Goal: Information Seeking & Learning: Learn about a topic

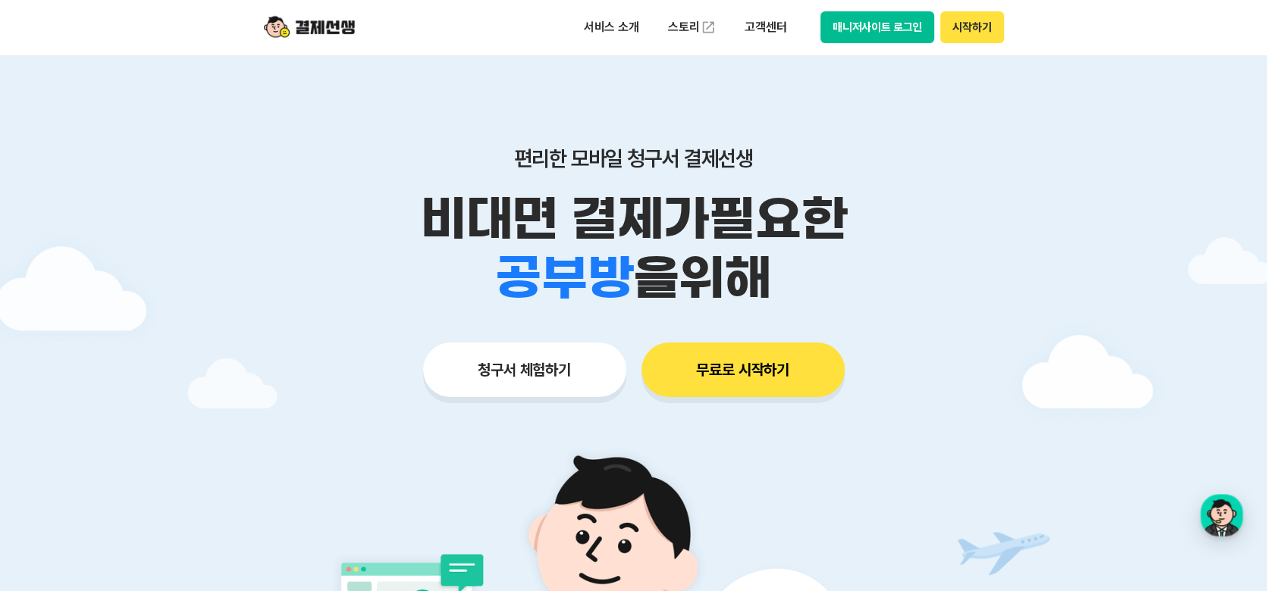
click at [894, 30] on button "매니저사이트 로그인" at bounding box center [877, 27] width 114 height 32
click at [872, 30] on button "매니저사이트 로그인" at bounding box center [877, 27] width 114 height 32
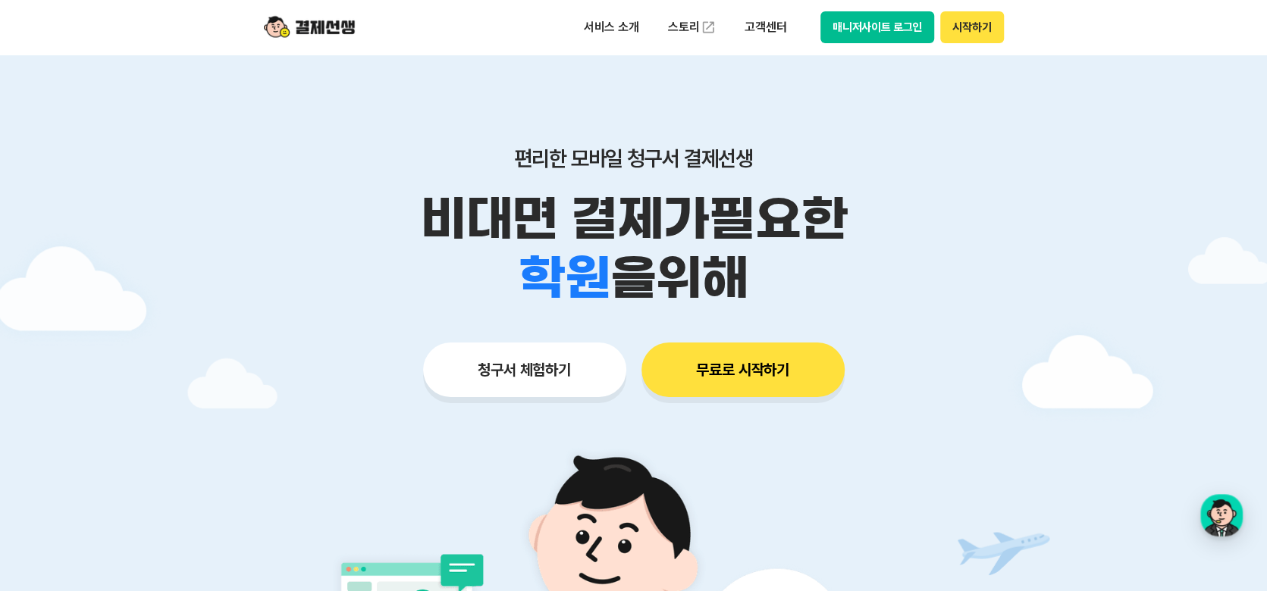
click at [888, 28] on button "매니저사이트 로그인" at bounding box center [877, 27] width 114 height 32
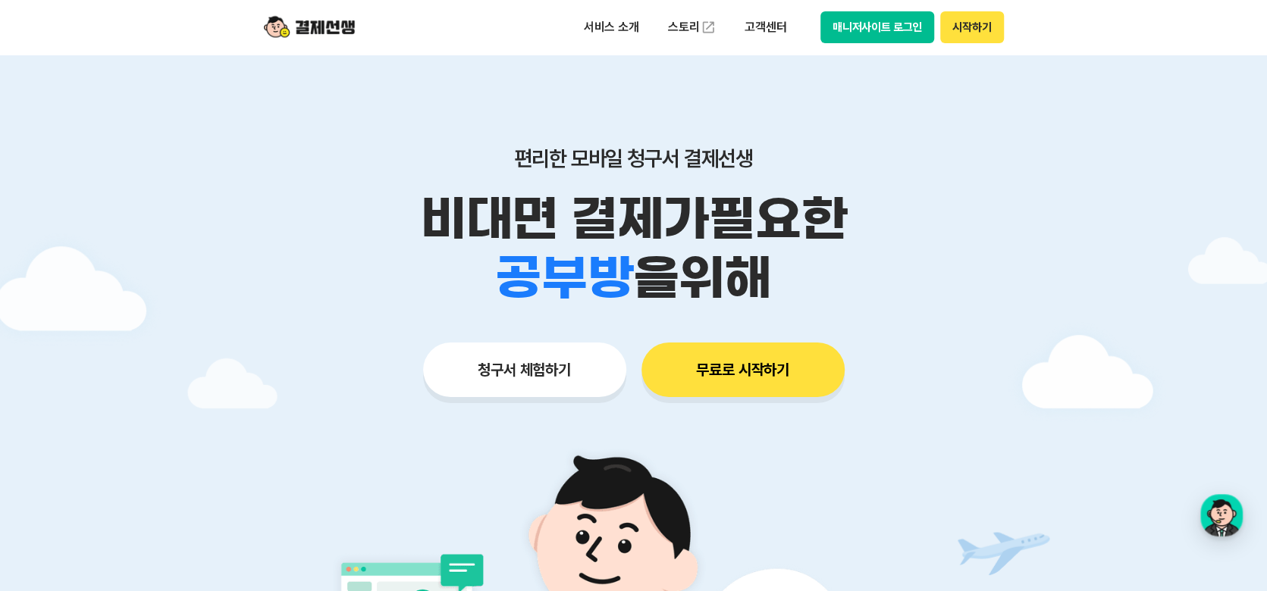
click at [752, 355] on button "무료로 시작하기" at bounding box center [742, 370] width 203 height 55
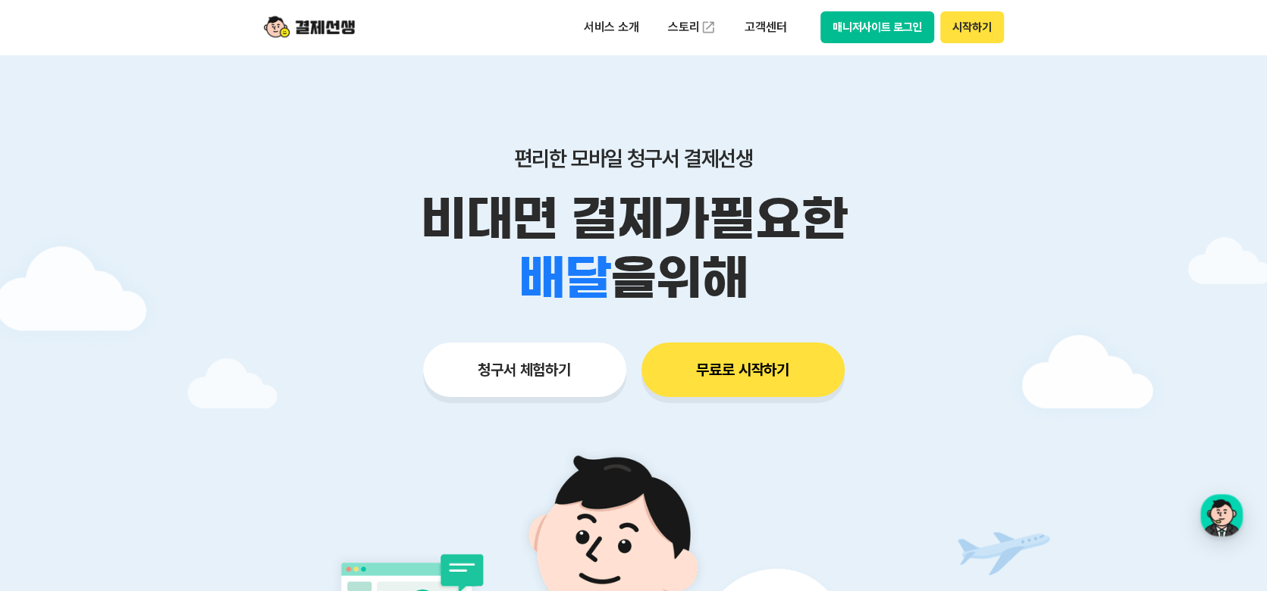
click at [866, 17] on button "매니저사이트 로그인" at bounding box center [877, 27] width 114 height 32
click at [838, 24] on button "매니저사이트 로그인" at bounding box center [877, 27] width 114 height 32
click at [331, 27] on img at bounding box center [309, 27] width 91 height 29
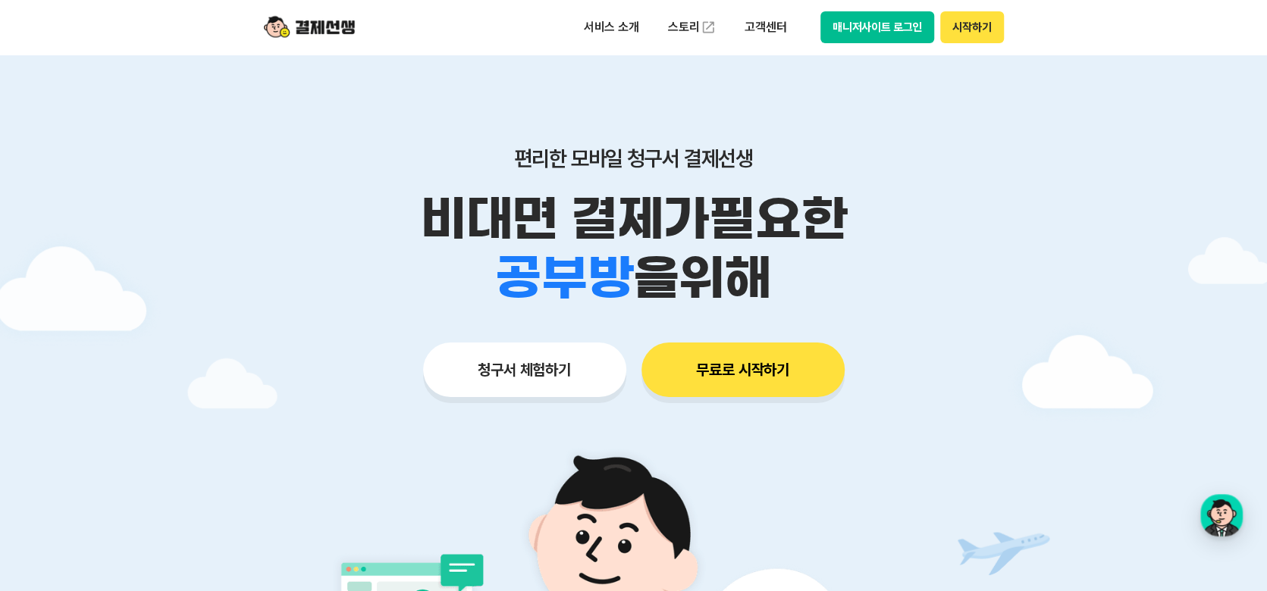
click at [331, 27] on img at bounding box center [309, 27] width 91 height 29
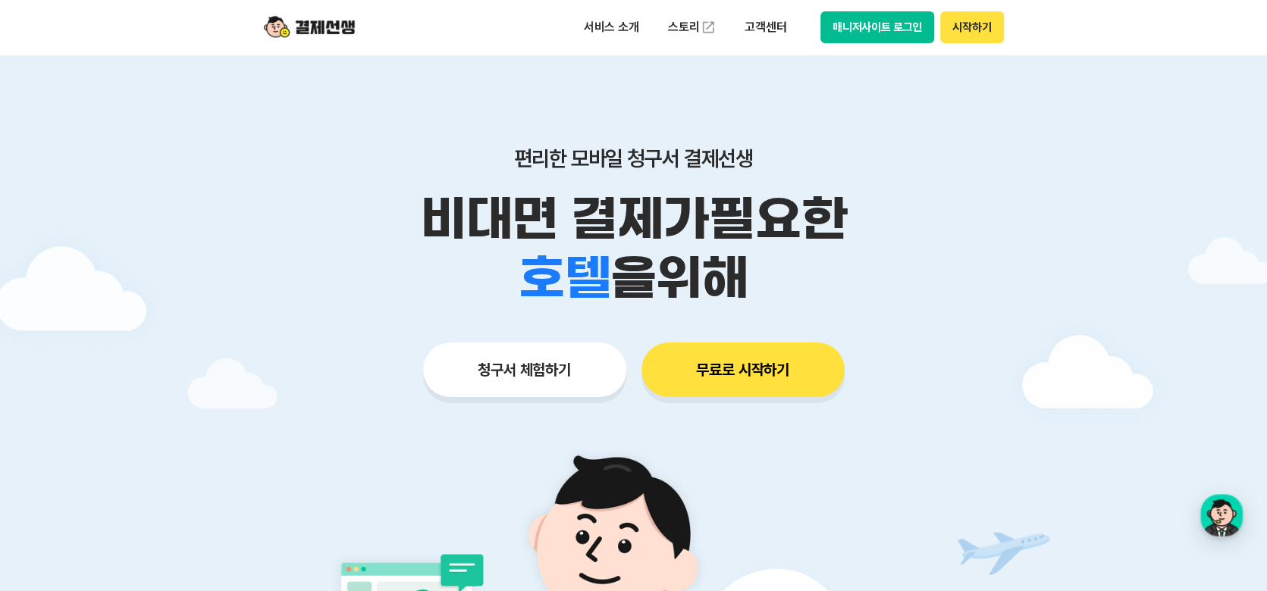
click at [958, 30] on button "시작하기" at bounding box center [971, 27] width 63 height 32
click at [876, 30] on button "매니저사이트 로그인" at bounding box center [877, 27] width 114 height 32
click at [772, 20] on p "고객센터" at bounding box center [765, 27] width 63 height 27
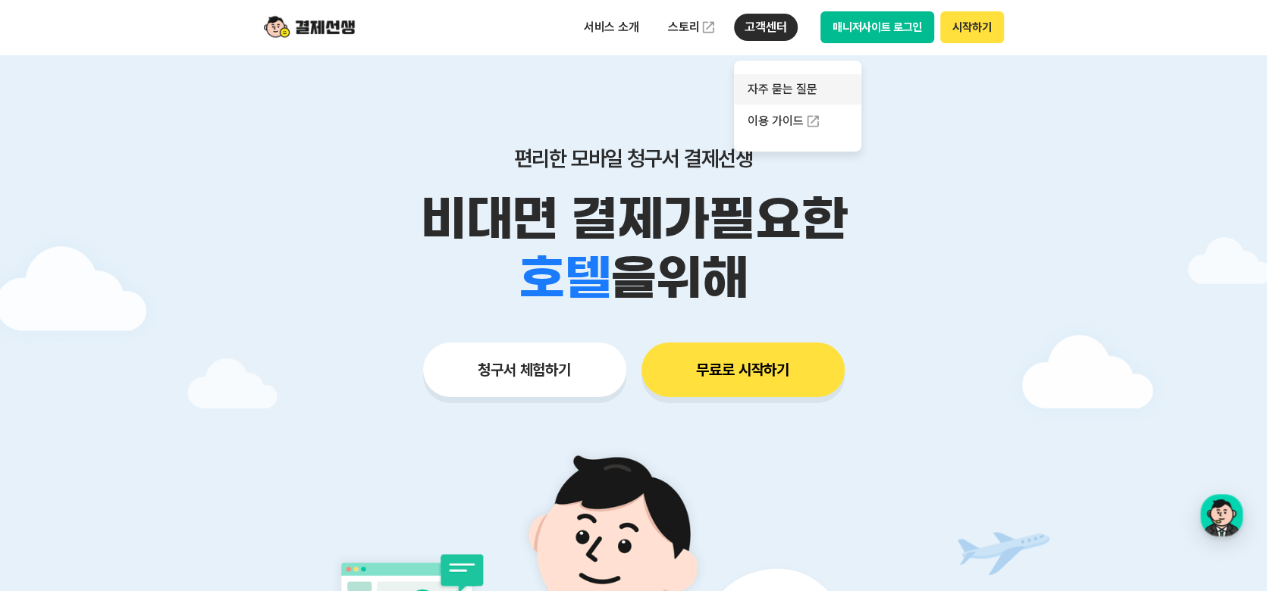
click at [826, 86] on link "자주 묻는 질문" at bounding box center [797, 89] width 127 height 30
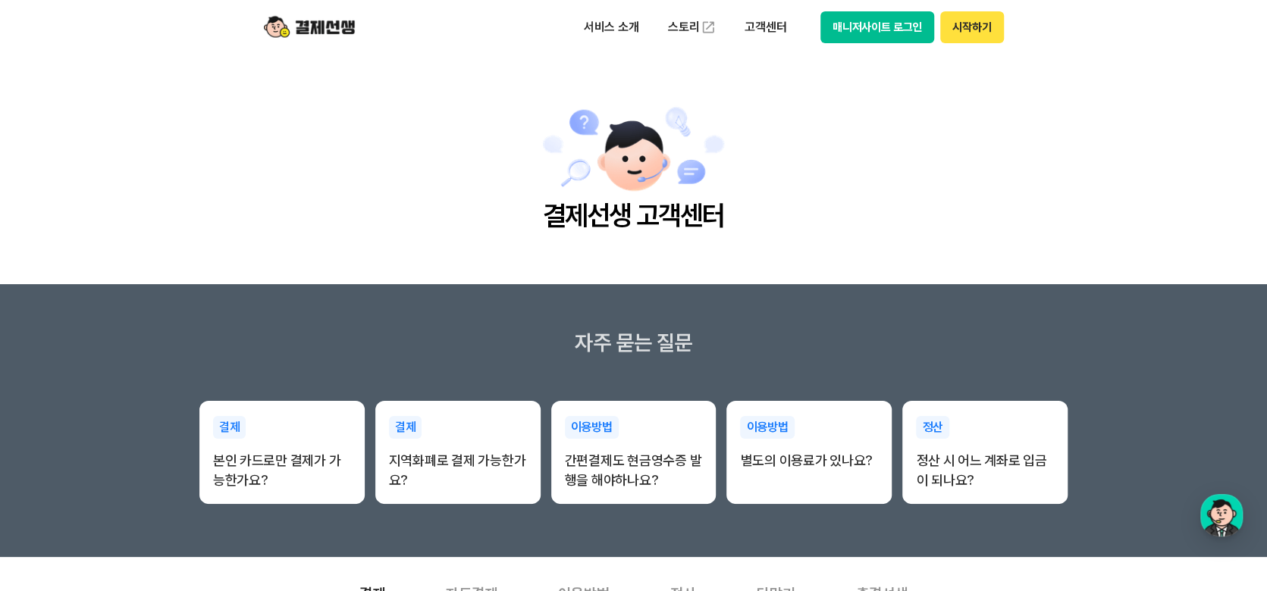
click at [916, 36] on button "매니저사이트 로그인" at bounding box center [877, 27] width 114 height 32
click at [312, 28] on img at bounding box center [309, 27] width 91 height 29
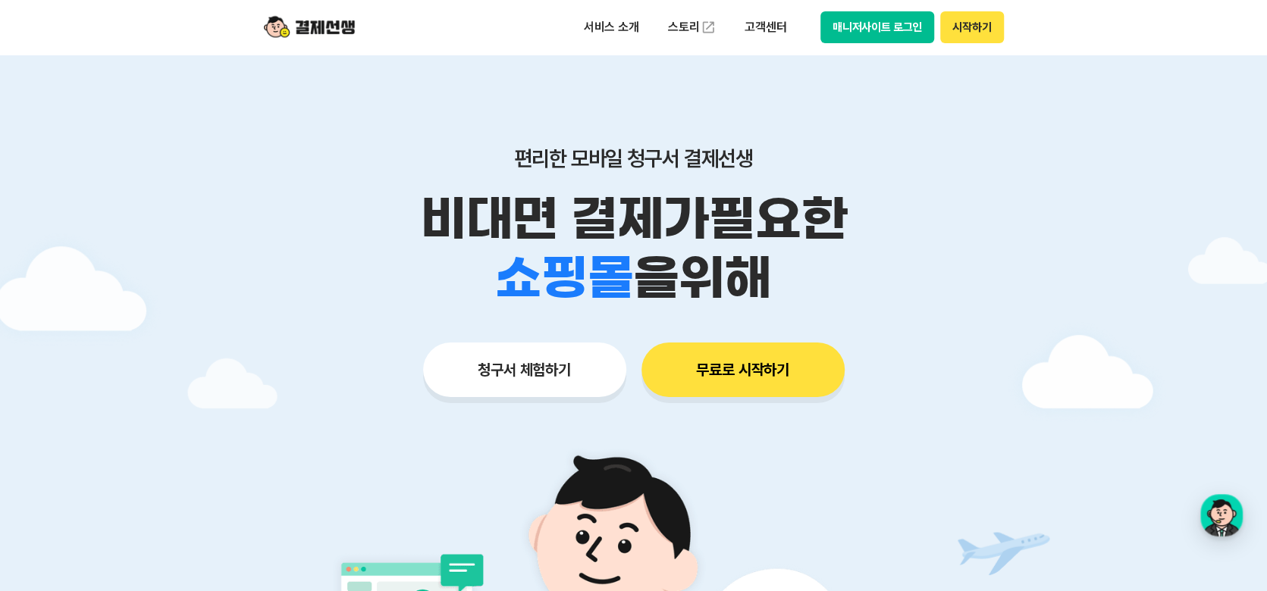
click at [887, 33] on button "매니저사이트 로그인" at bounding box center [877, 27] width 114 height 32
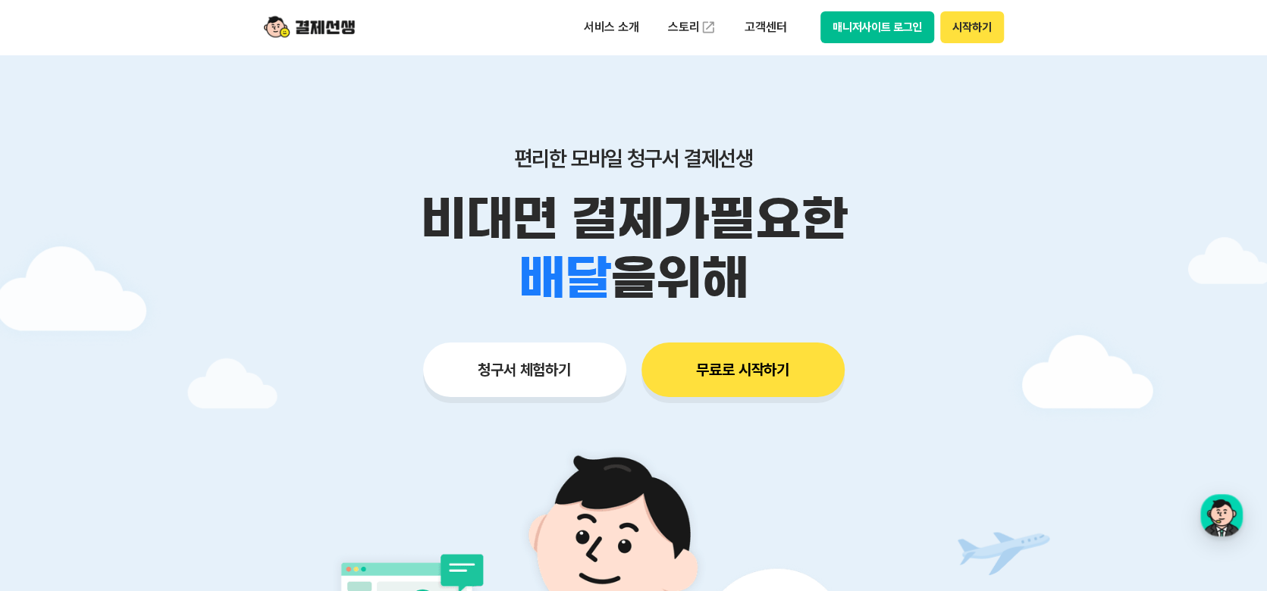
click at [885, 33] on button "매니저사이트 로그인" at bounding box center [877, 27] width 114 height 32
click at [905, 22] on button "매니저사이트 로그인" at bounding box center [877, 27] width 114 height 32
click at [894, 18] on button "매니저사이트 로그인" at bounding box center [877, 27] width 114 height 32
click at [875, 28] on button "매니저사이트 로그인" at bounding box center [877, 27] width 114 height 32
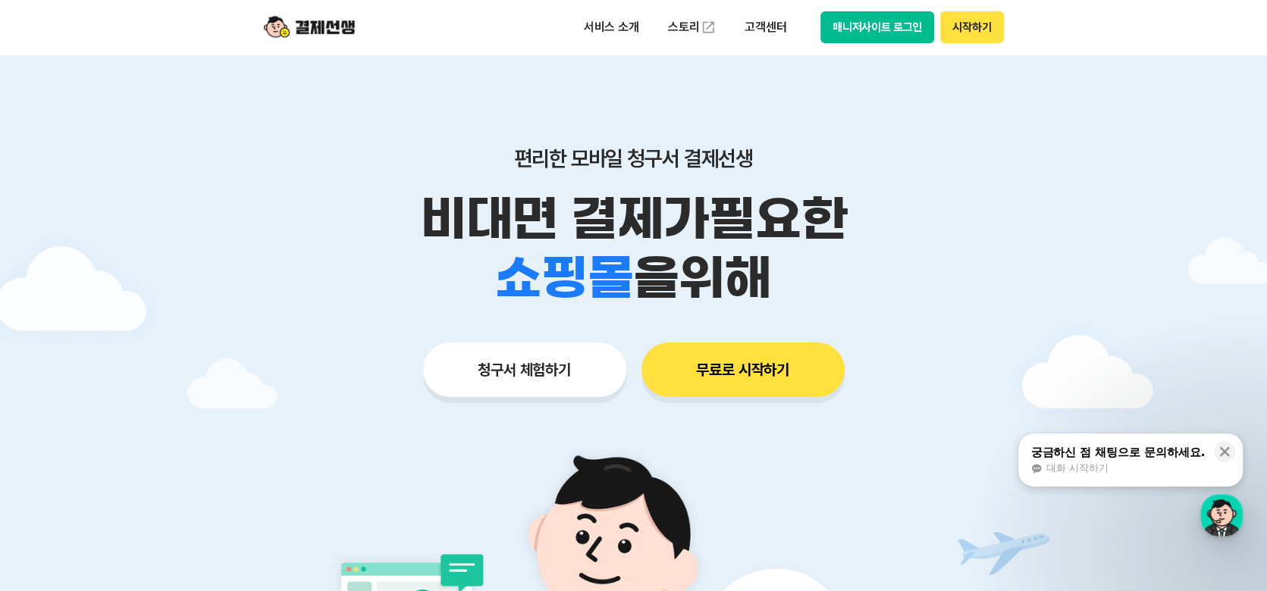
click at [879, 23] on button "매니저사이트 로그인" at bounding box center [877, 27] width 114 height 32
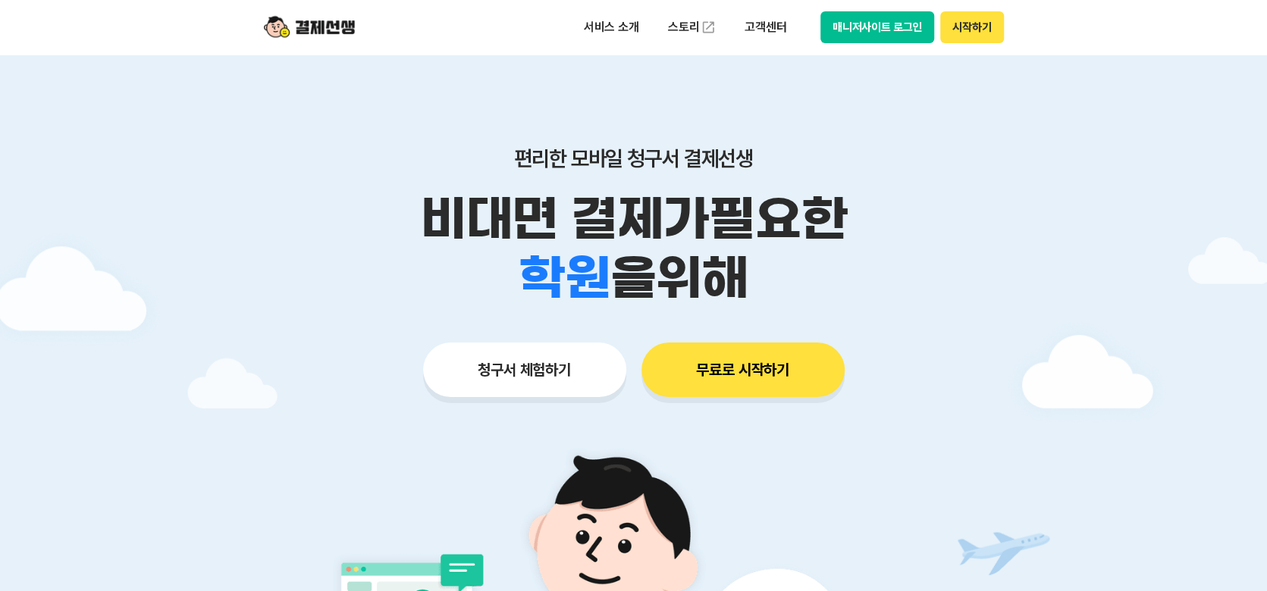
click at [843, 36] on button "매니저사이트 로그인" at bounding box center [877, 27] width 114 height 32
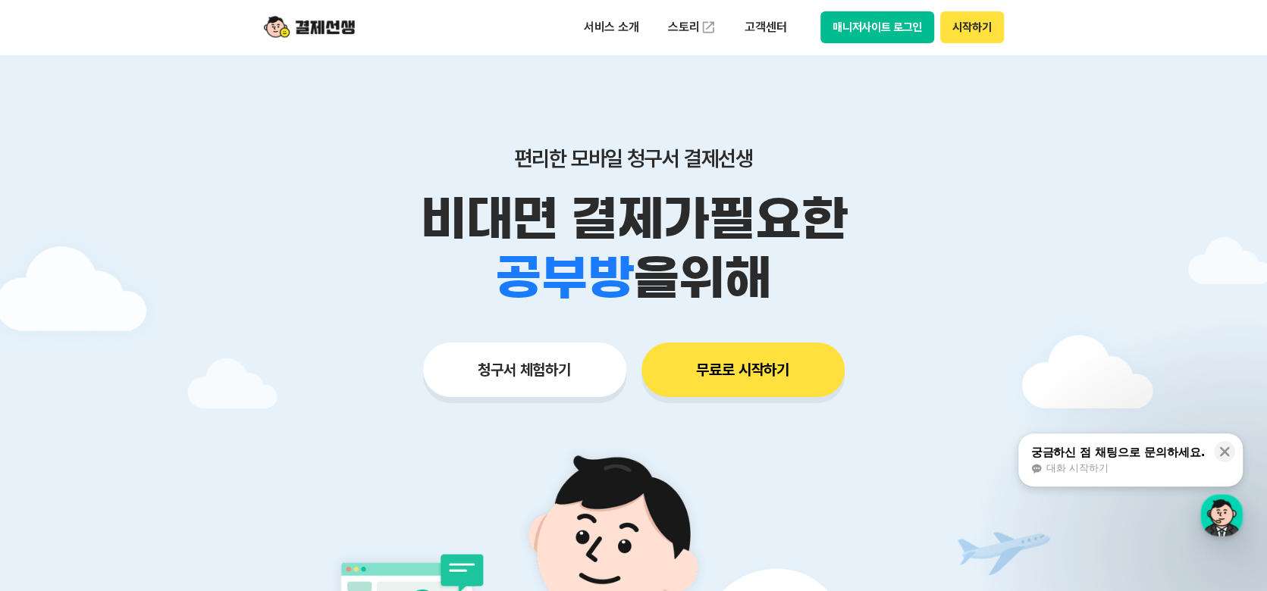
click at [968, 28] on button "시작하기" at bounding box center [971, 27] width 63 height 32
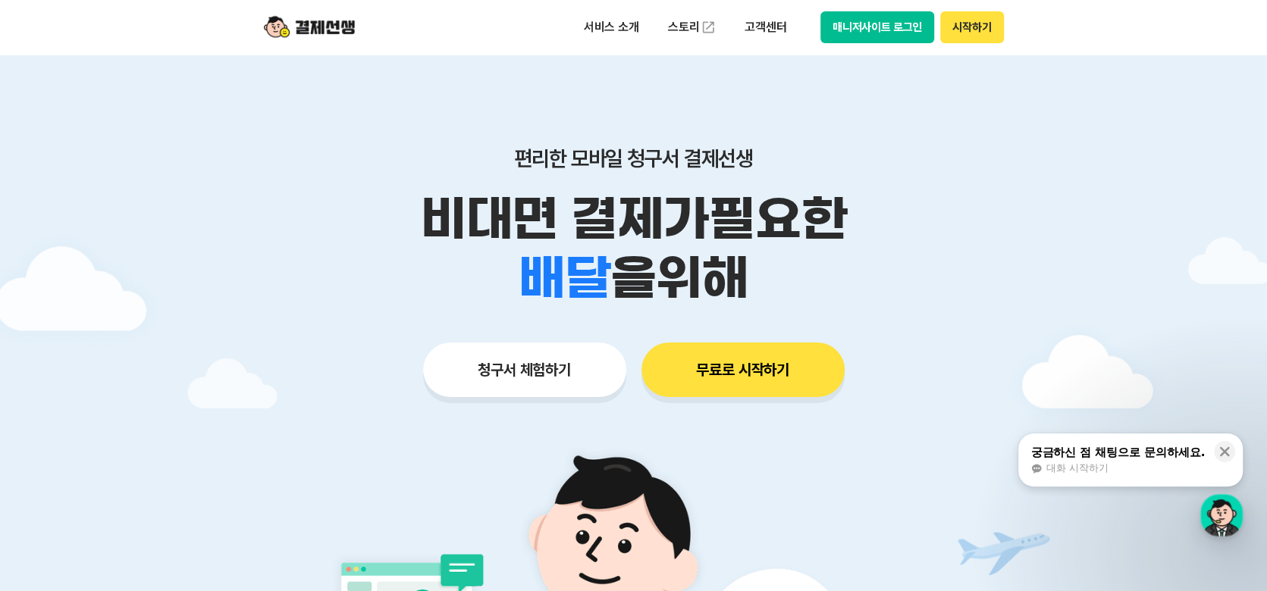
click at [1067, 465] on span "대화 시작하기" at bounding box center [1076, 469] width 62 height 14
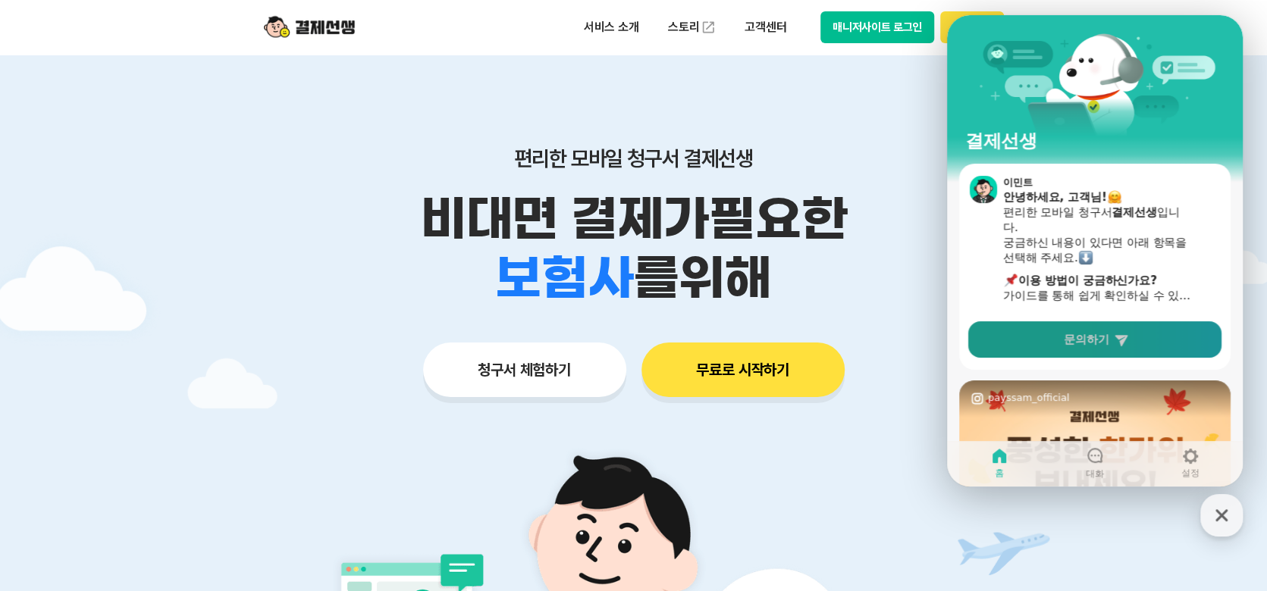
click at [1081, 337] on span "문의하기" at bounding box center [1086, 339] width 45 height 15
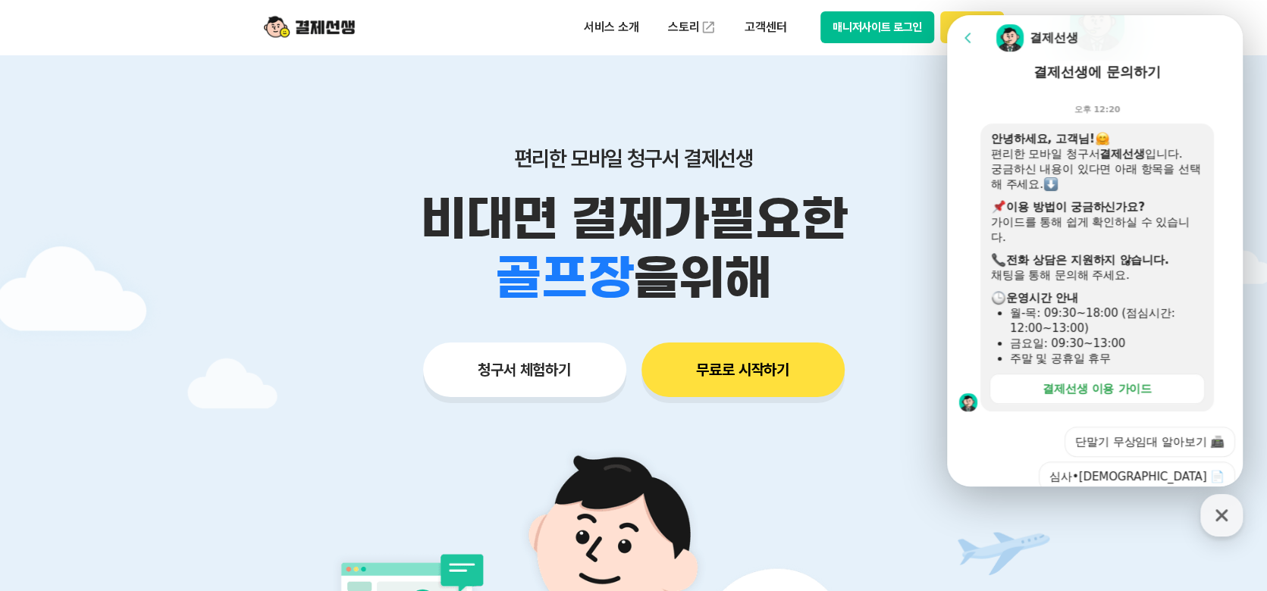
scroll to position [152, 0]
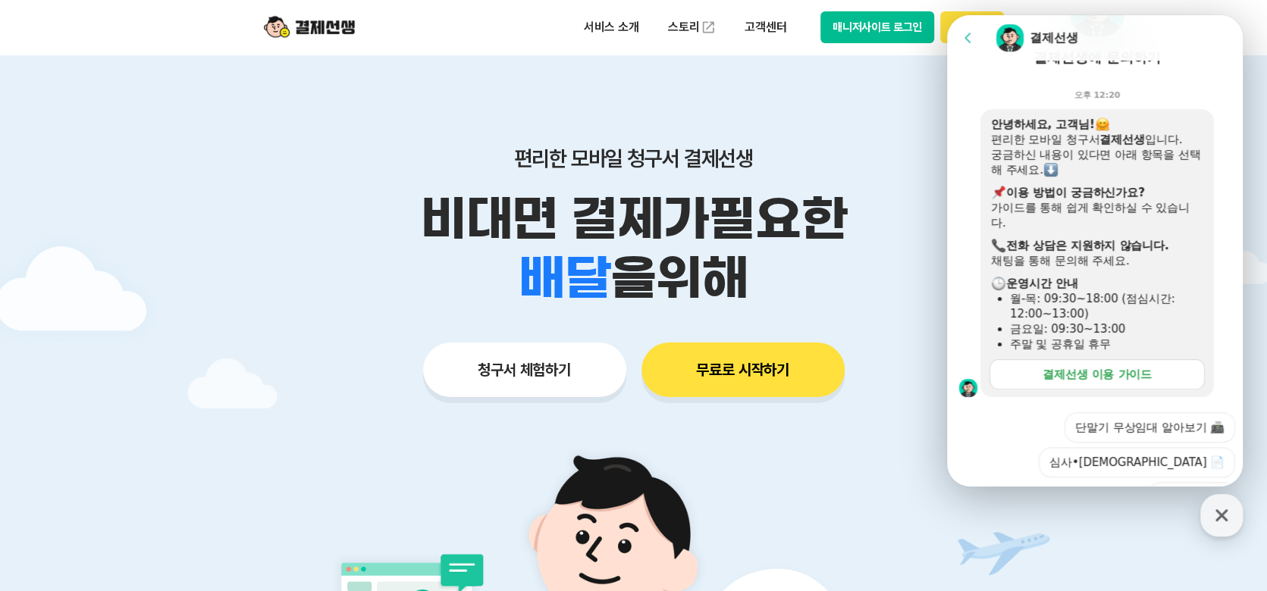
click at [1080, 379] on div "결제선생 이용 가이드" at bounding box center [1096, 374] width 109 height 15
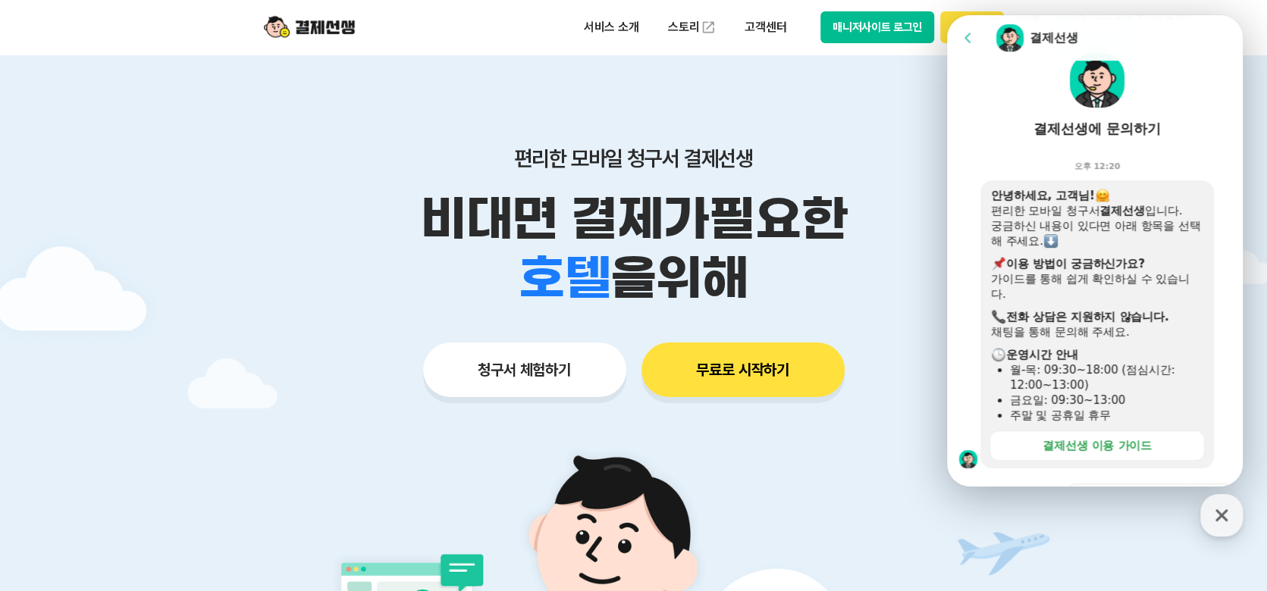
scroll to position [0, 0]
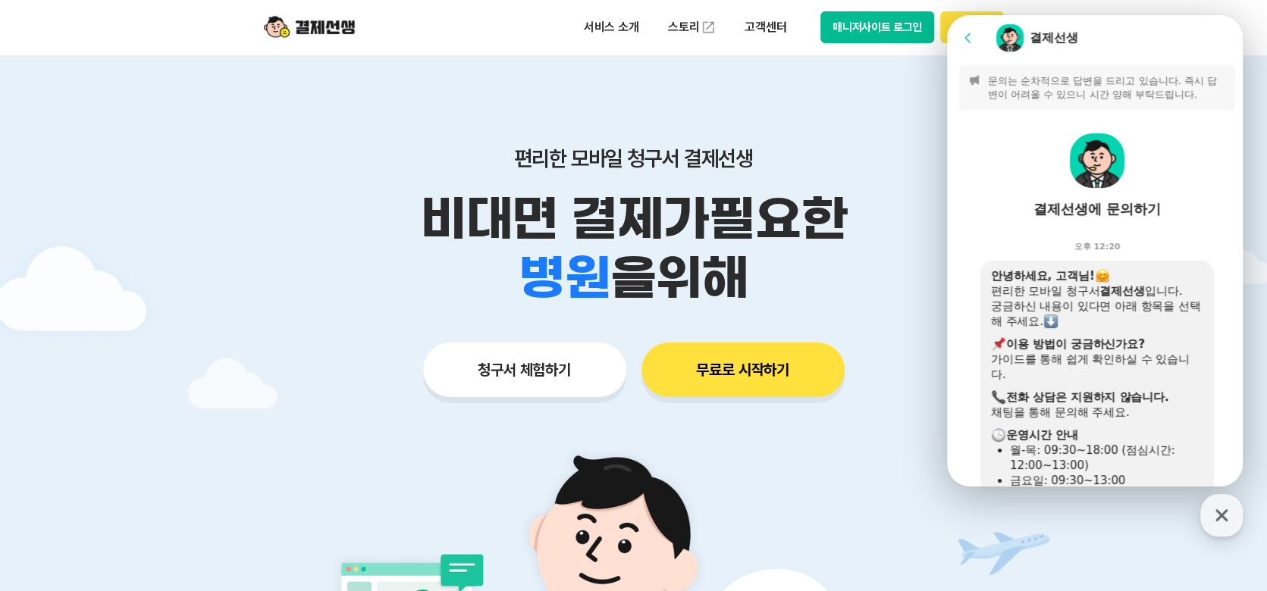
click at [1099, 163] on img at bounding box center [1097, 160] width 55 height 55
click at [1032, 80] on p "문의는 순차적으로 답변을 드리고 있습니다. 즉시 답변이 어려울 수 있으니 시간 양해 부탁드립니다." at bounding box center [1107, 87] width 238 height 27
click at [995, 93] on p "문의는 순차적으로 답변을 드리고 있습니다. 즉시 답변이 어려울 수 있으니 시간 양해 부탁드립니다." at bounding box center [1107, 87] width 238 height 27
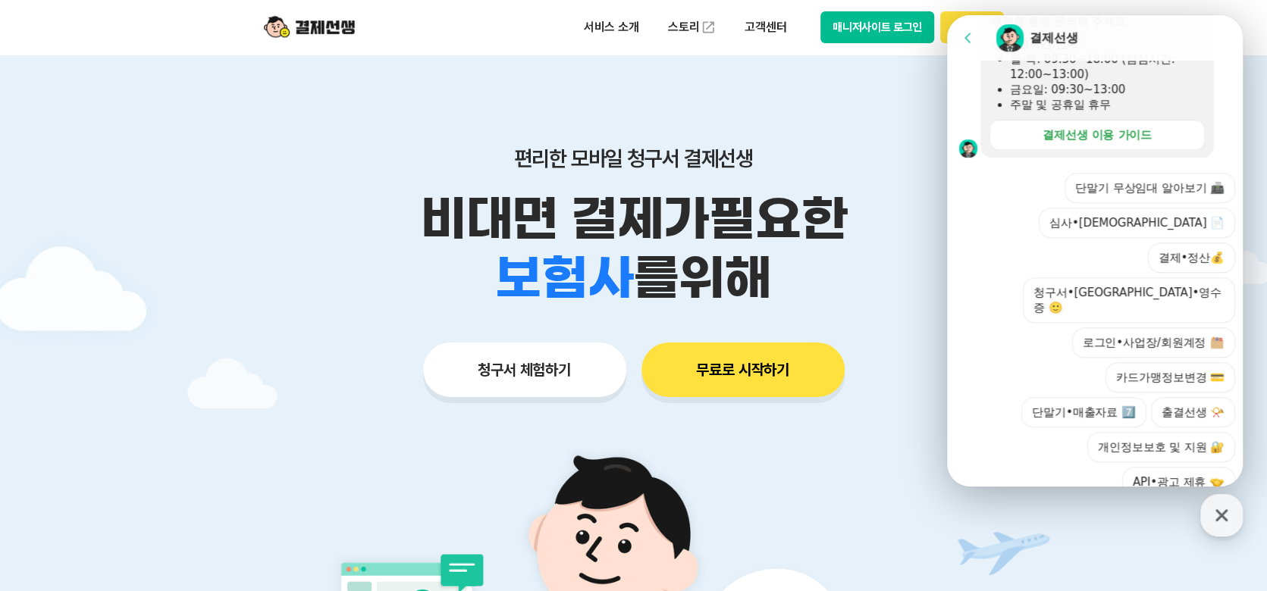
scroll to position [394, 0]
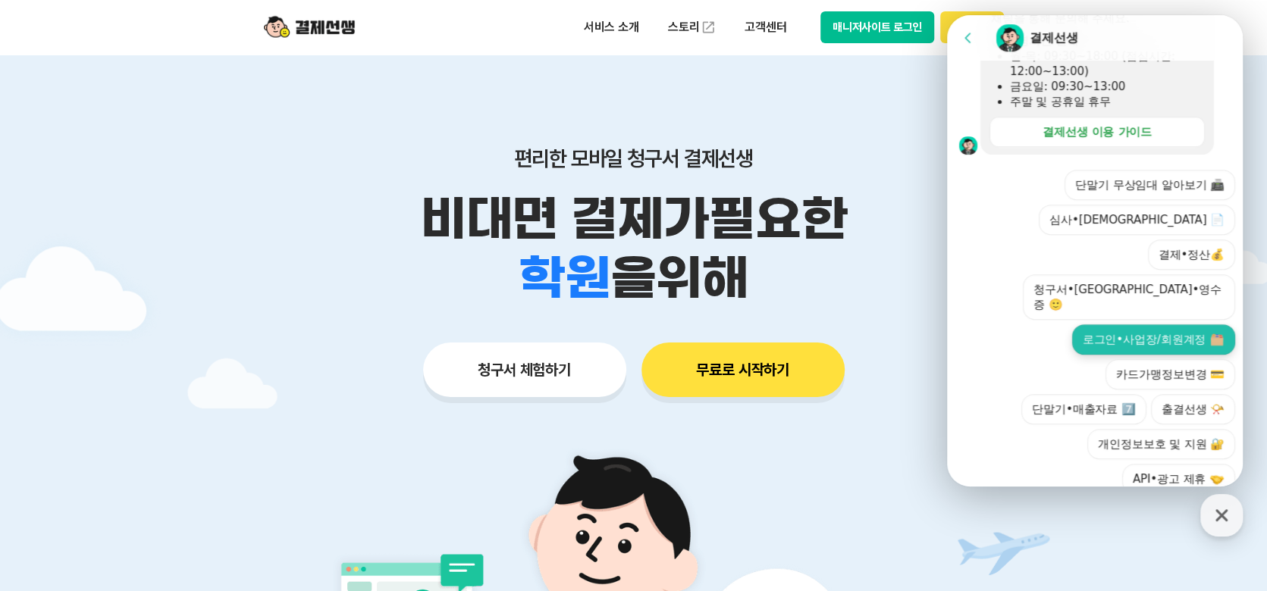
click at [1159, 324] on button "로그인•사업장/회원계정" at bounding box center [1153, 339] width 163 height 30
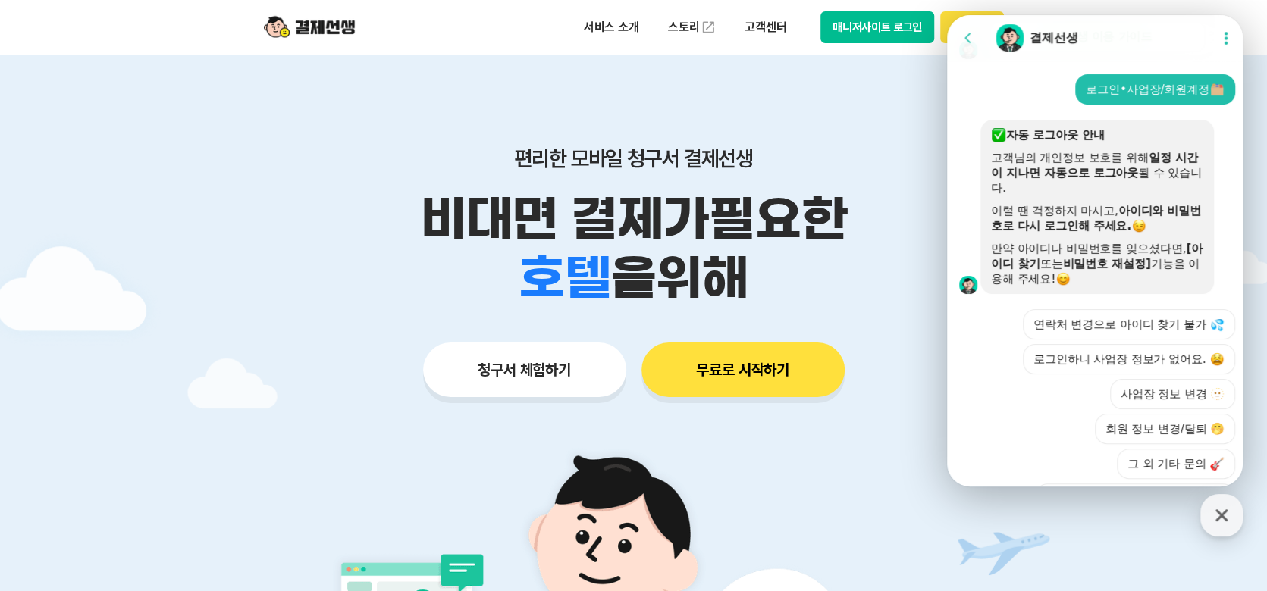
scroll to position [576, 0]
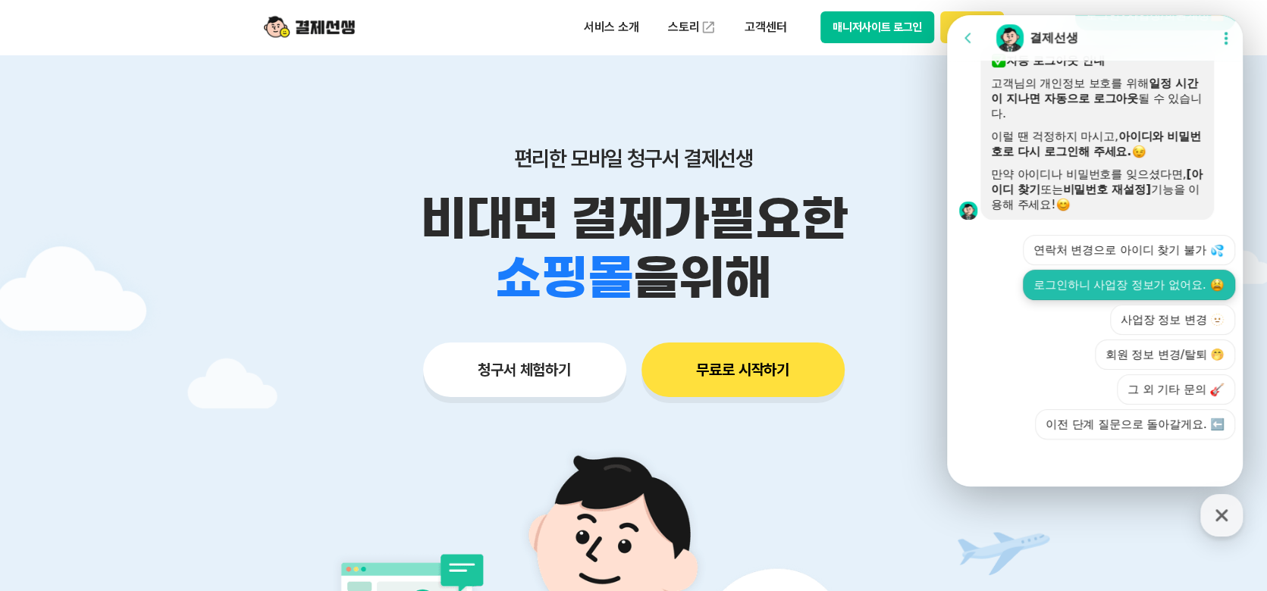
click at [1167, 290] on button "로그인하니 사업장 정보가 없어요." at bounding box center [1129, 285] width 212 height 30
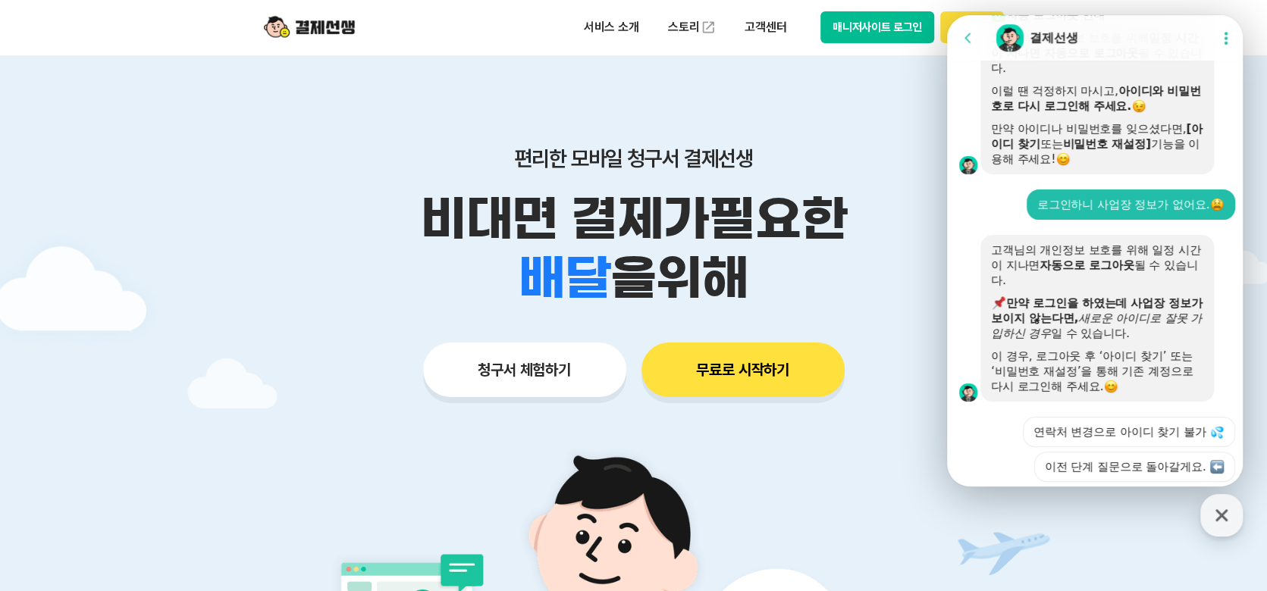
scroll to position [666, 0]
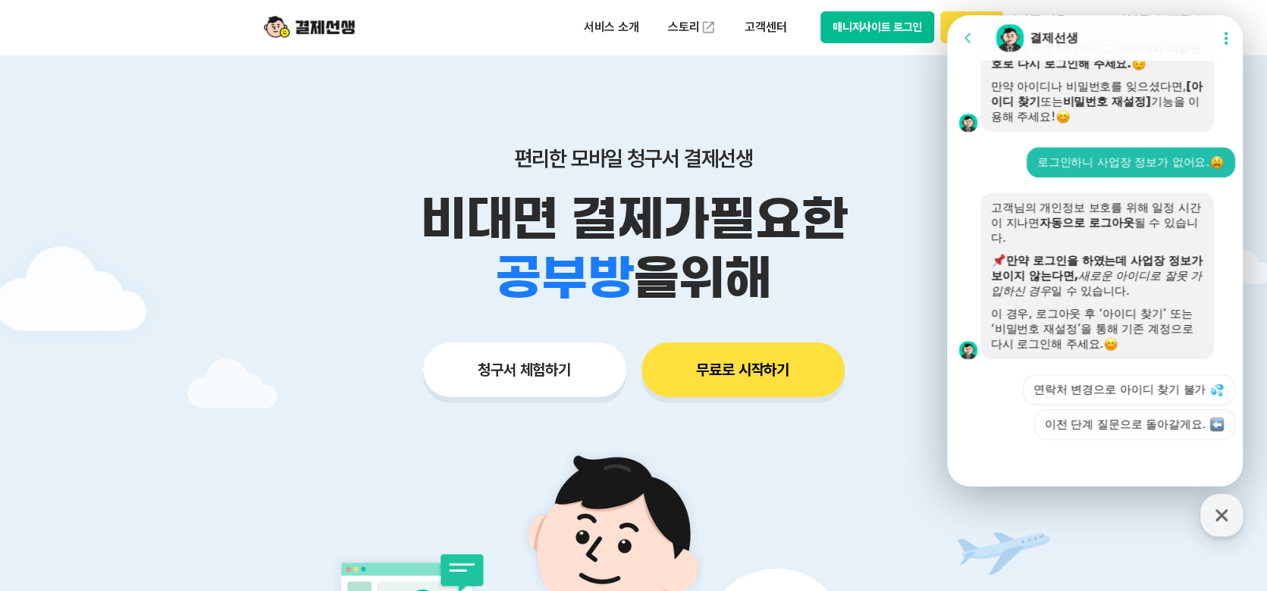
click at [863, 35] on button "매니저사이트 로그인" at bounding box center [877, 27] width 114 height 32
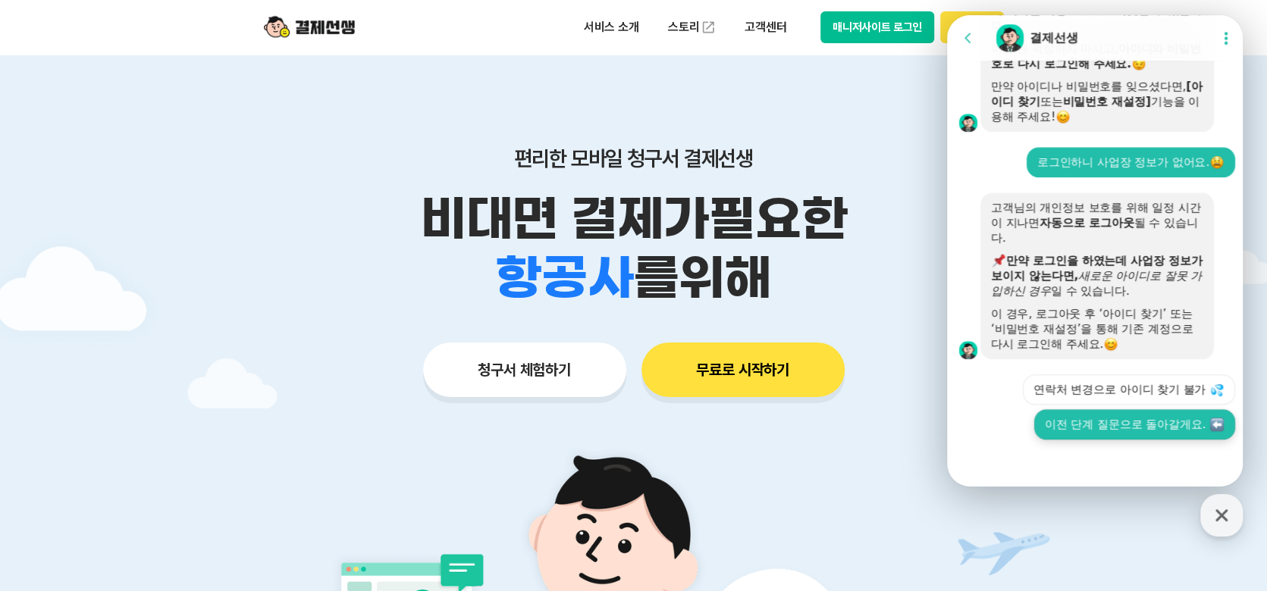
click at [1180, 427] on button "이전 단계 질문으로 돌아갈게요." at bounding box center [1134, 424] width 201 height 30
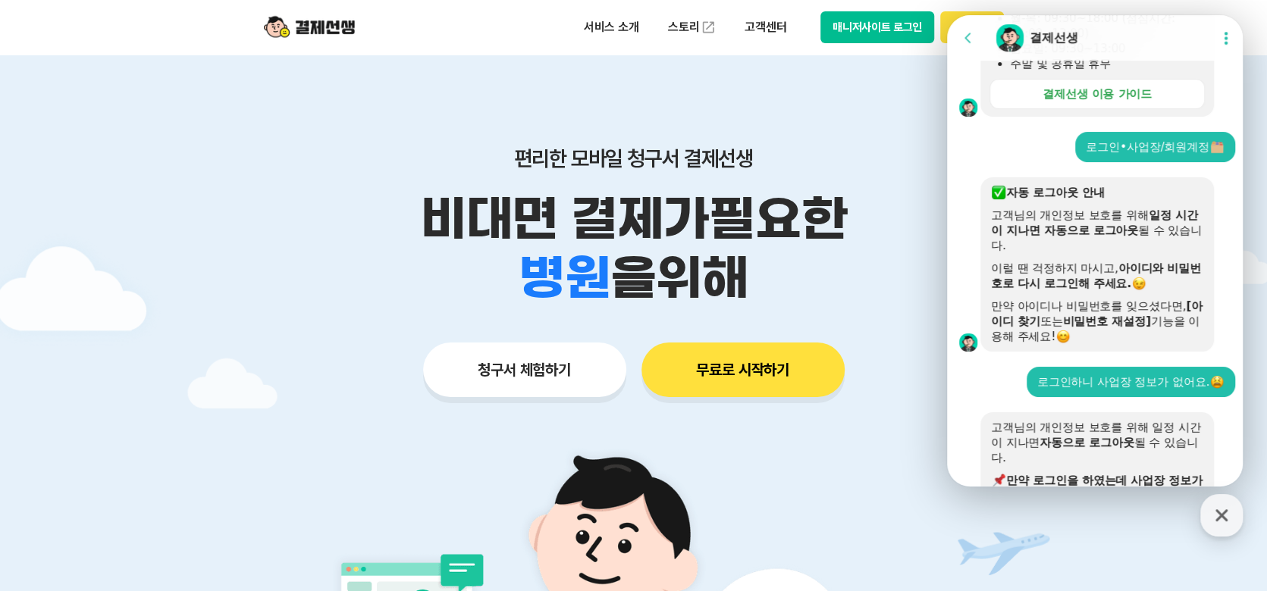
scroll to position [129, 0]
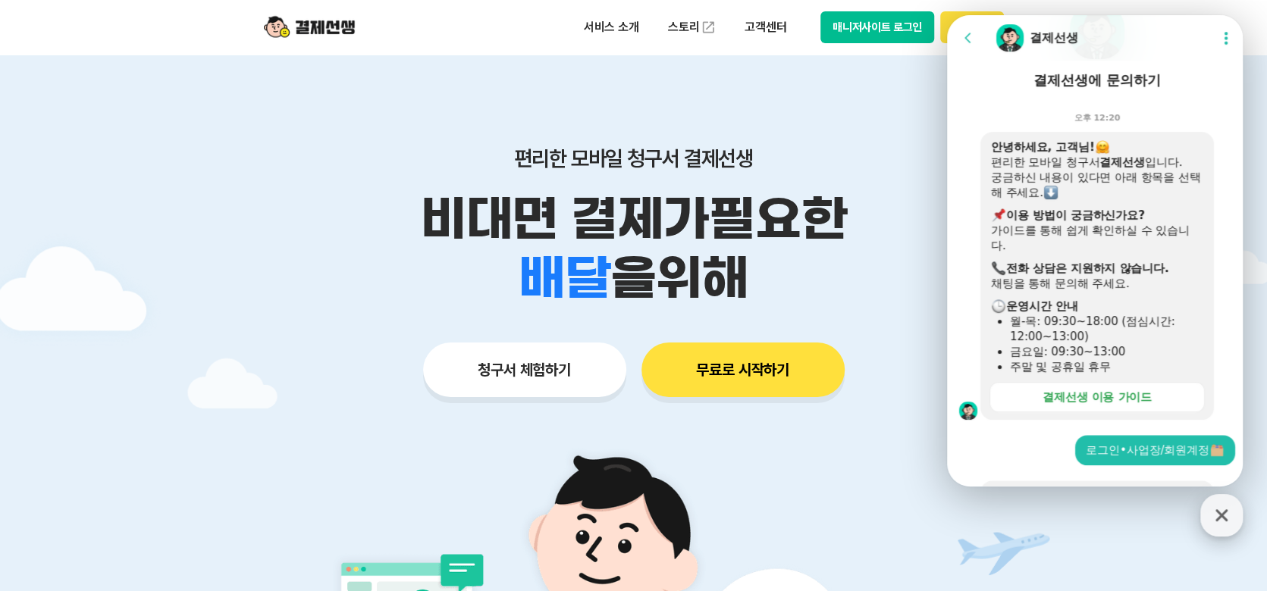
click at [1221, 520] on icon "button" at bounding box center [1221, 515] width 27 height 27
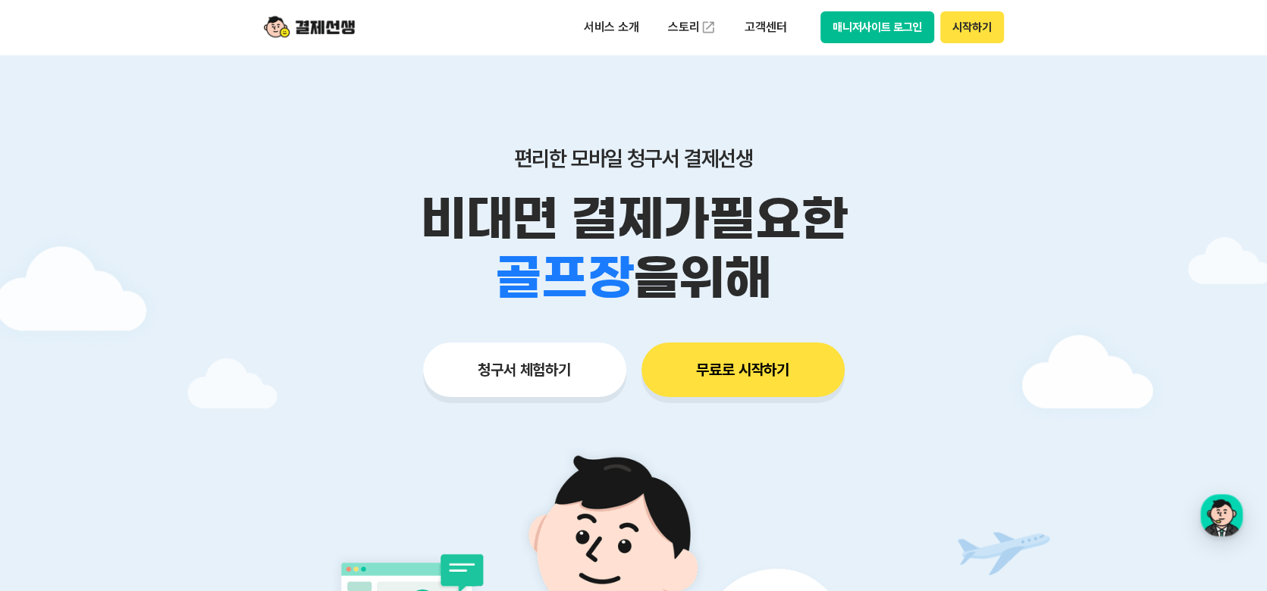
click at [844, 27] on button "매니저사이트 로그인" at bounding box center [877, 27] width 114 height 32
click at [1220, 515] on div "button" at bounding box center [1221, 515] width 42 height 42
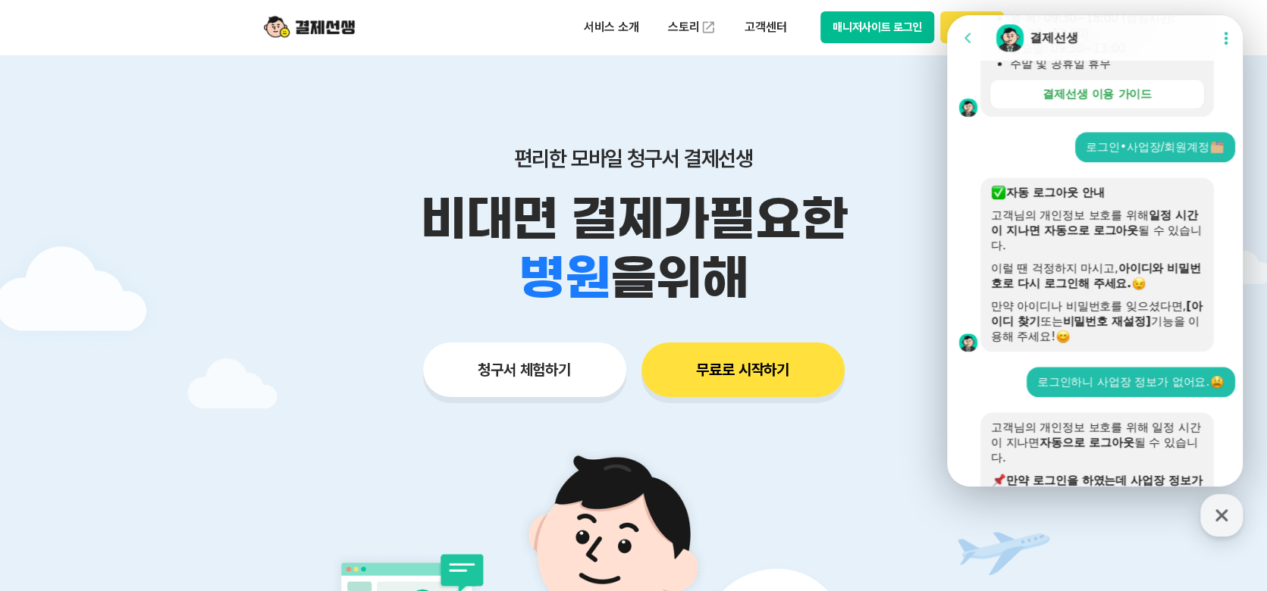
scroll to position [0, 0]
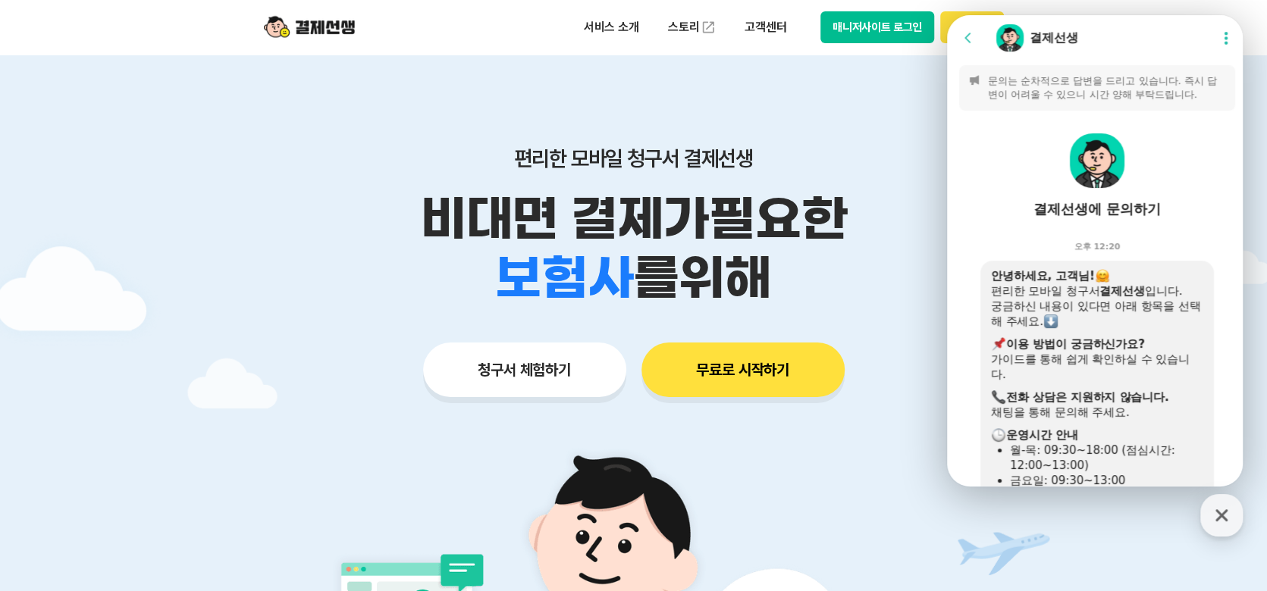
click at [1108, 81] on p "문의는 순차적으로 답변을 드리고 있습니다. 즉시 답변이 어려울 수 있으니 시간 양해 부탁드립니다." at bounding box center [1107, 87] width 238 height 27
click at [1141, 43] on div "Chat Room 결제선생" at bounding box center [1100, 38] width 210 height 30
click at [1142, 261] on div "안녕하세요, 고객님! 편리한 모바일 청구서 결제선생 입니다. 궁금하신 내용이 있다면 아래 항목을 선택해 주세요. ​ 이용 방법이 궁금하신가요?…" at bounding box center [1096, 405] width 233 height 288
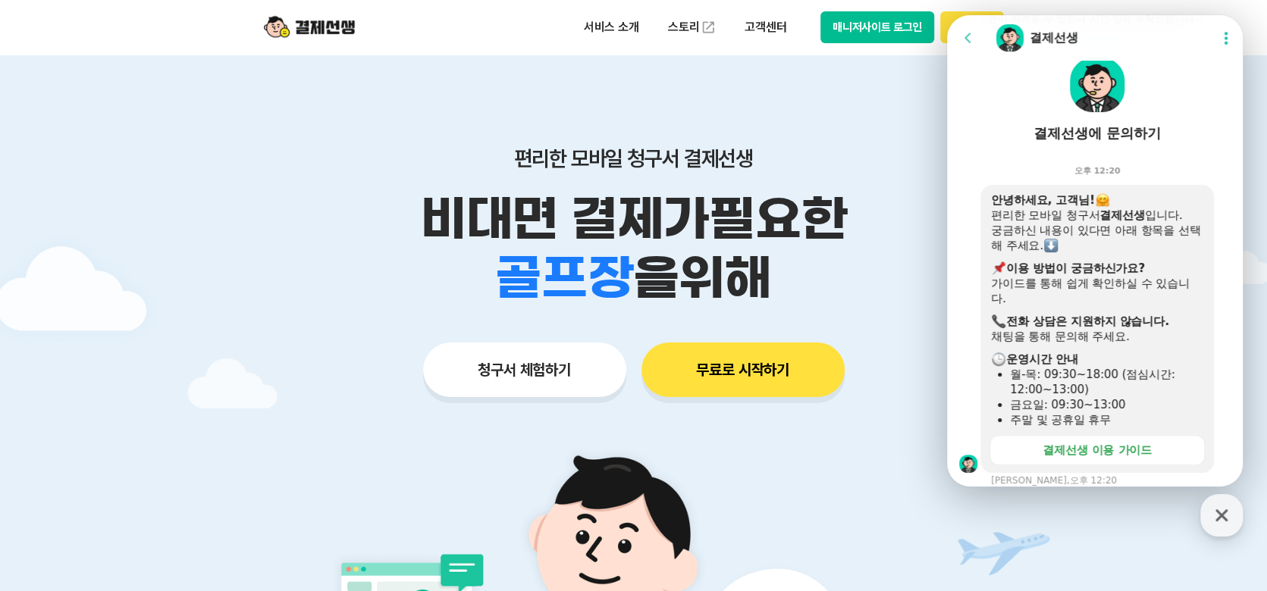
scroll to position [227, 0]
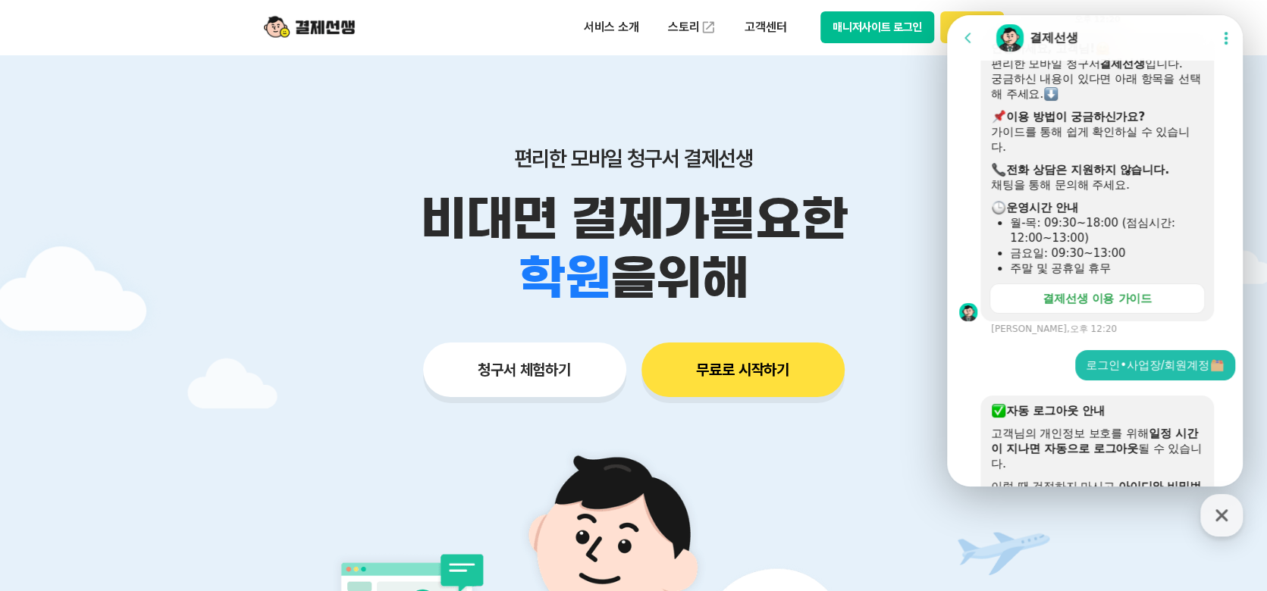
click at [1043, 331] on div "안녕하세요, 고객님! 편리한 모바일 청구서 결제선생 입니다. 궁금하신 내용이 있다면 아래 항목을 선택해 주세요. ​ 이용 방법이 궁금하신가요?…" at bounding box center [1097, 184] width 300 height 302
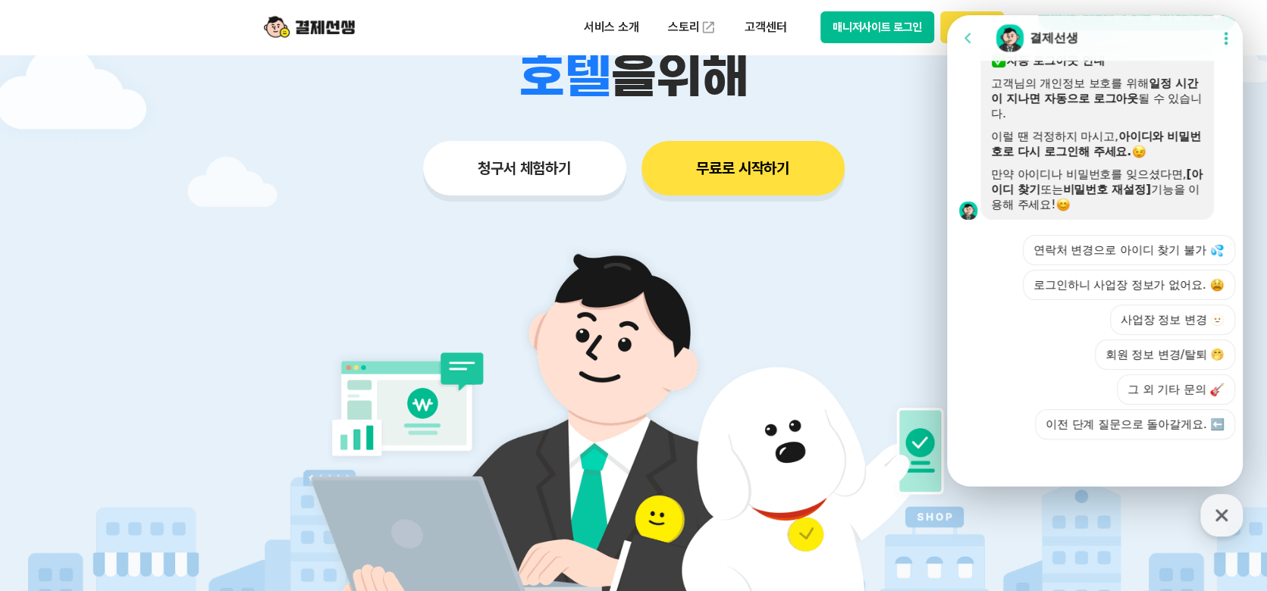
scroll to position [379, 0]
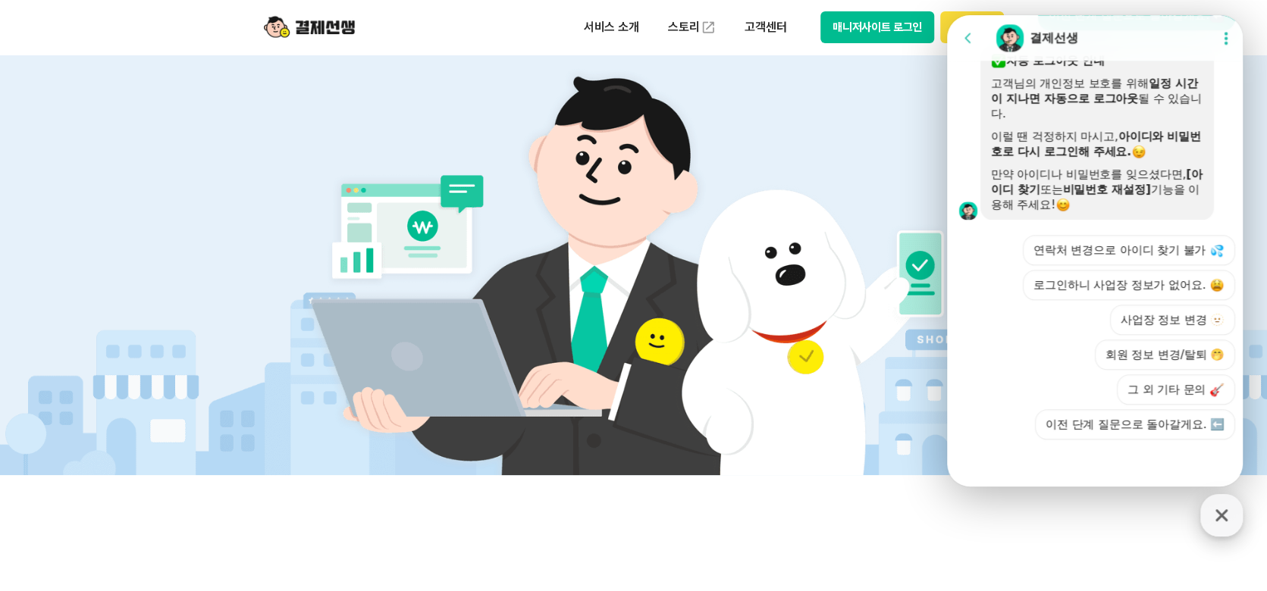
click at [1226, 530] on div "button" at bounding box center [1221, 515] width 42 height 42
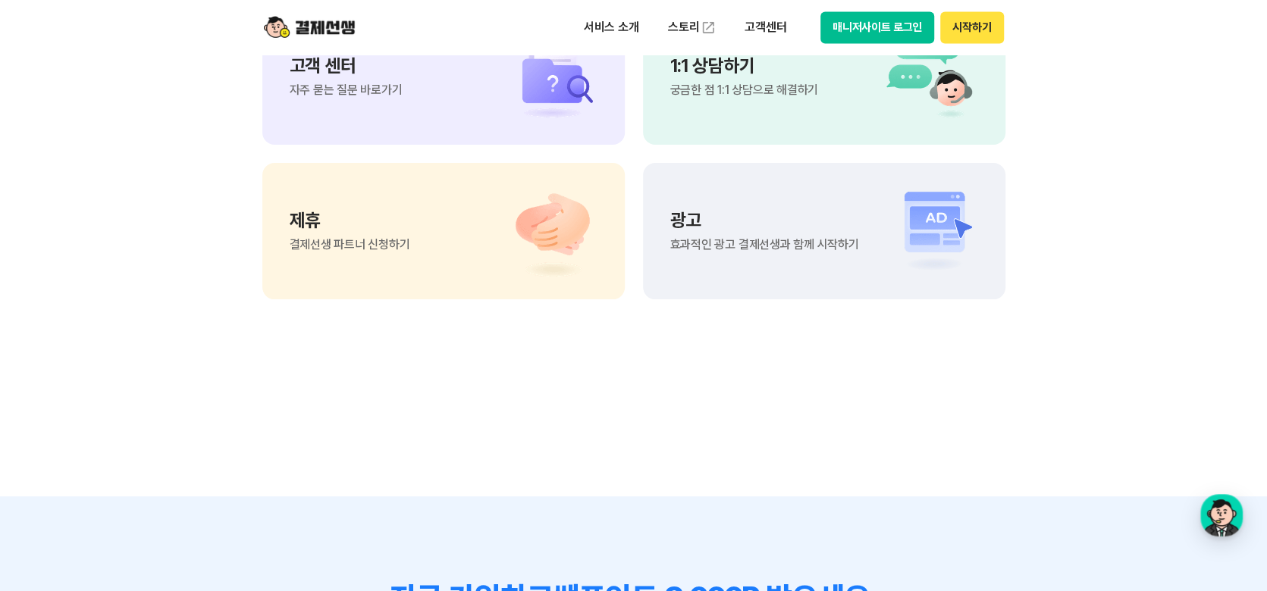
scroll to position [12619, 0]
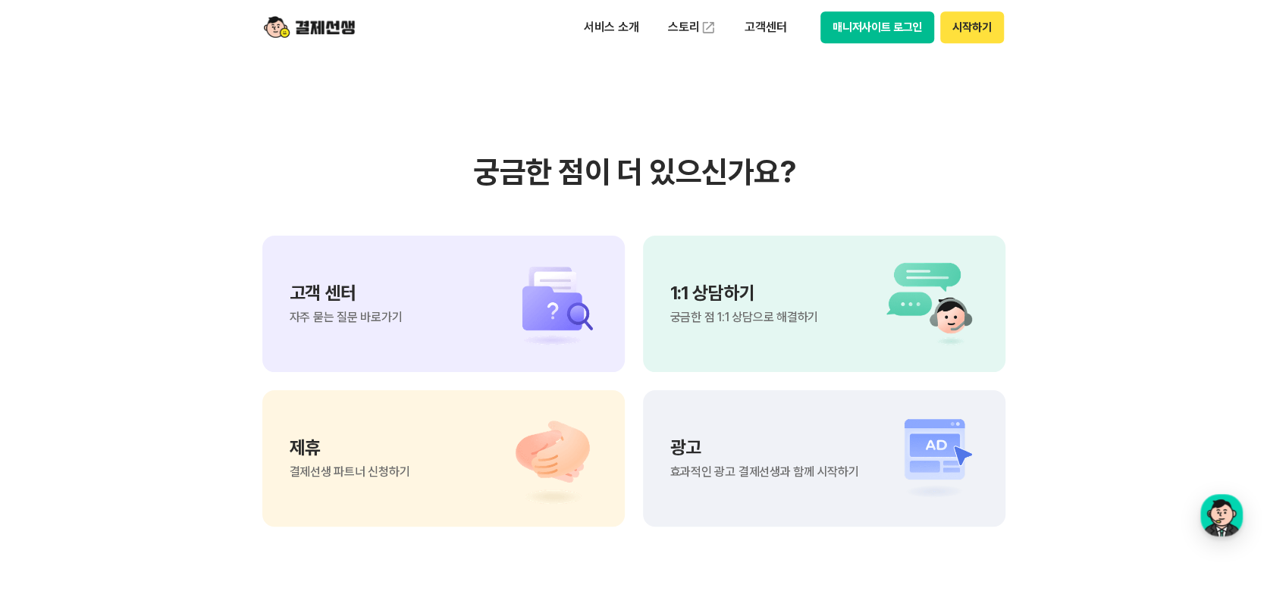
click at [748, 307] on div "1:1 상담하기 궁금한 점 1:1 상담으로 해결하기" at bounding box center [744, 303] width 148 height 39
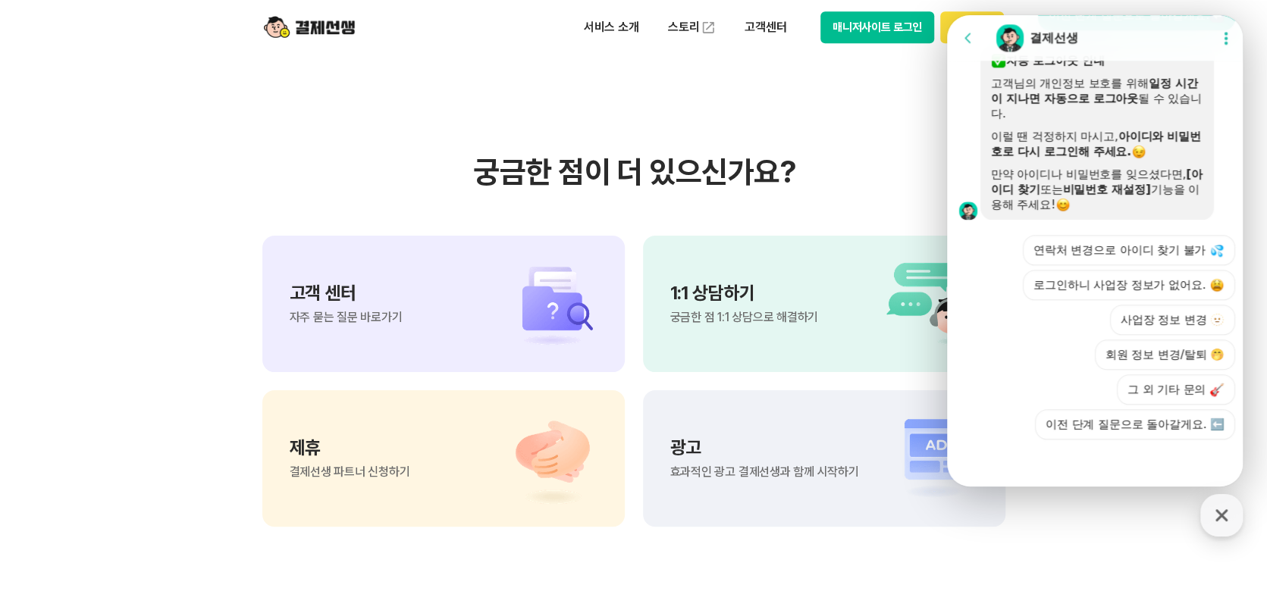
click at [415, 312] on div "고객 센터 자주 묻는 질문 바로가기" at bounding box center [443, 304] width 362 height 136
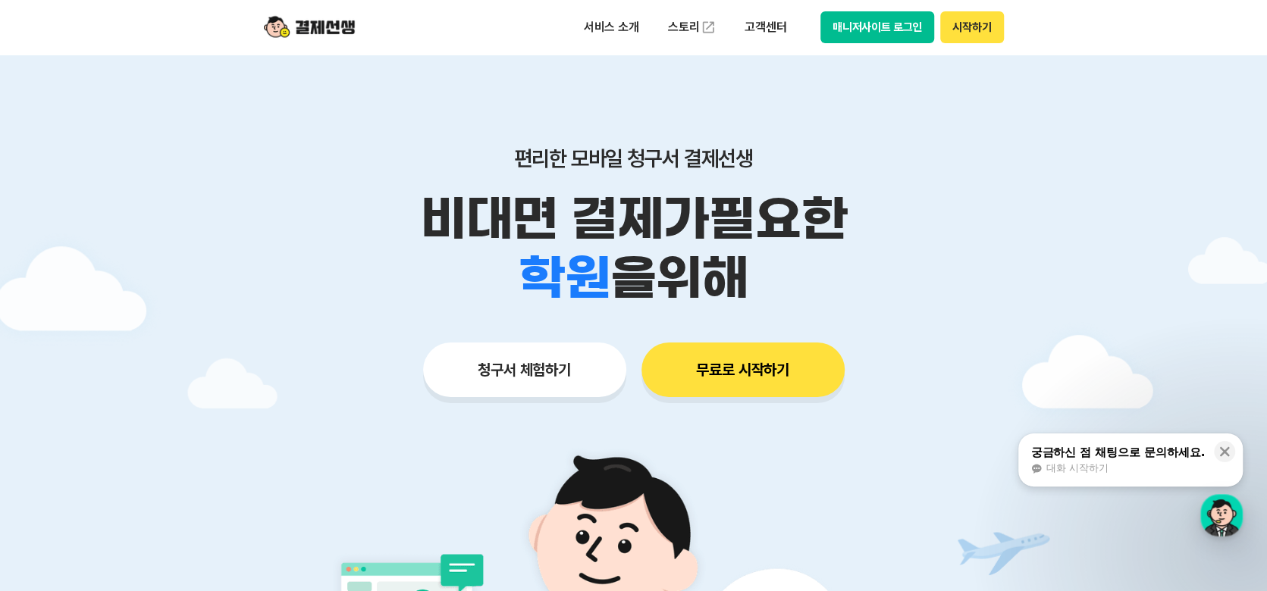
click at [888, 31] on button "매니저사이트 로그인" at bounding box center [877, 27] width 114 height 32
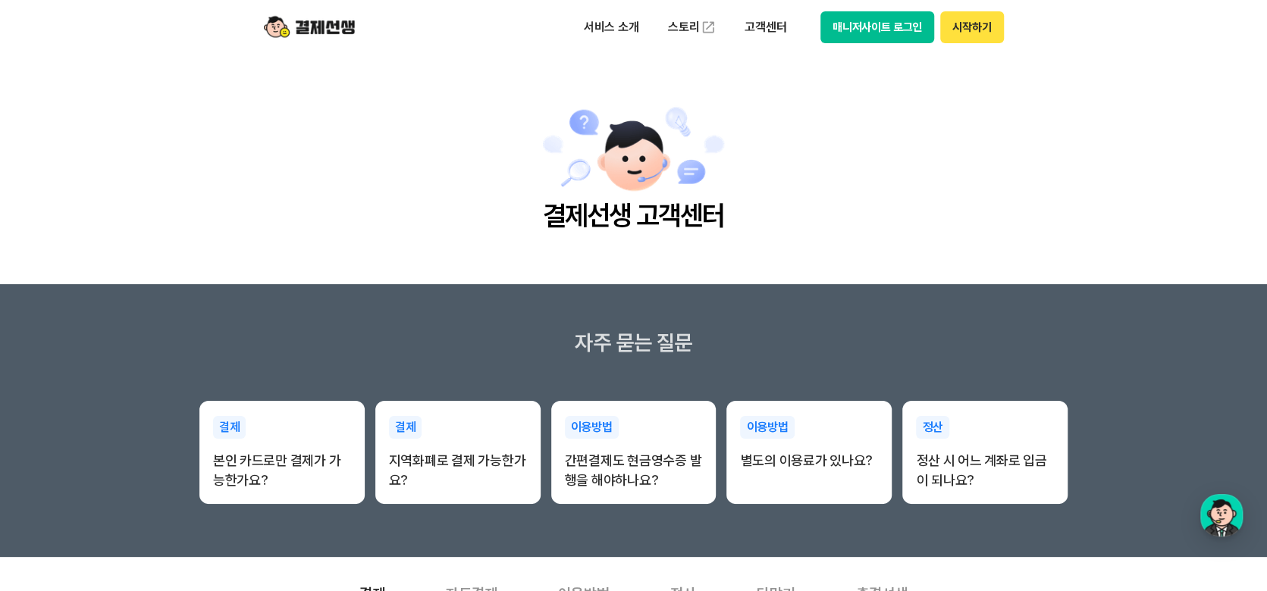
click at [314, 23] on img at bounding box center [309, 27] width 91 height 29
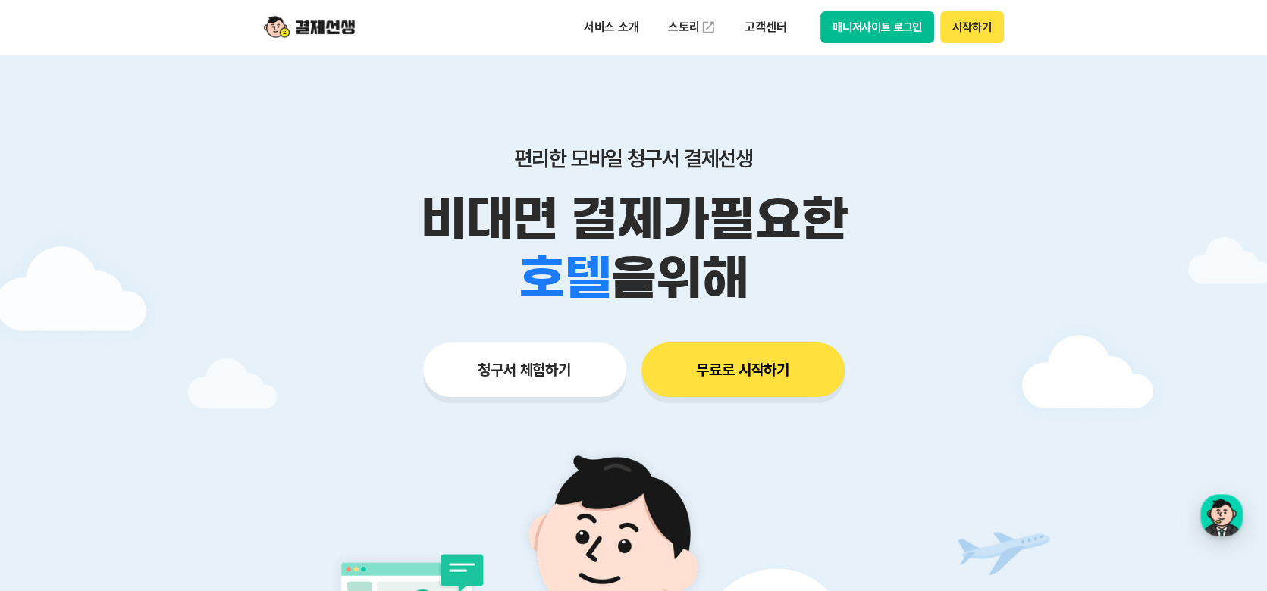
click at [882, 33] on button "매니저사이트 로그인" at bounding box center [877, 27] width 114 height 32
click at [881, 16] on button "매니저사이트 로그인" at bounding box center [877, 27] width 114 height 32
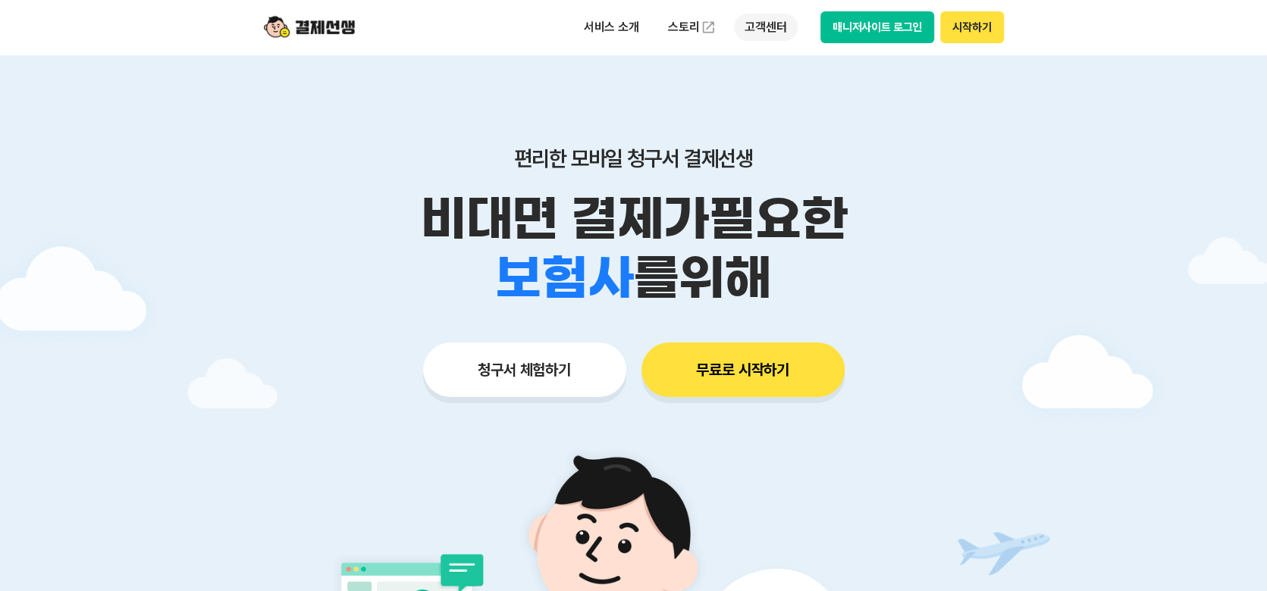
click at [773, 28] on p "고객센터" at bounding box center [765, 27] width 63 height 27
click at [279, 252] on div "학원 공부방 호텔 쇼핑몰 병원 배달 보험사 항공사 골프장 을 위해" at bounding box center [634, 278] width 776 height 59
click at [321, 25] on img at bounding box center [309, 27] width 91 height 29
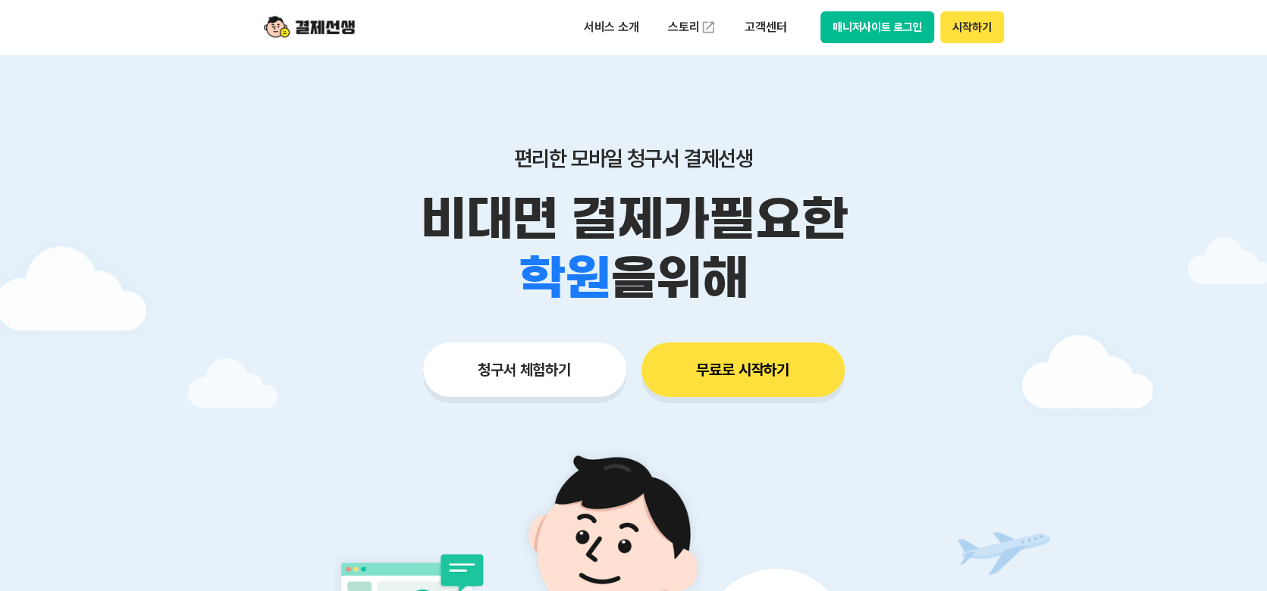
click at [898, 22] on button "매니저사이트 로그인" at bounding box center [877, 27] width 114 height 32
click at [872, 29] on button "매니저사이트 로그인" at bounding box center [877, 27] width 114 height 32
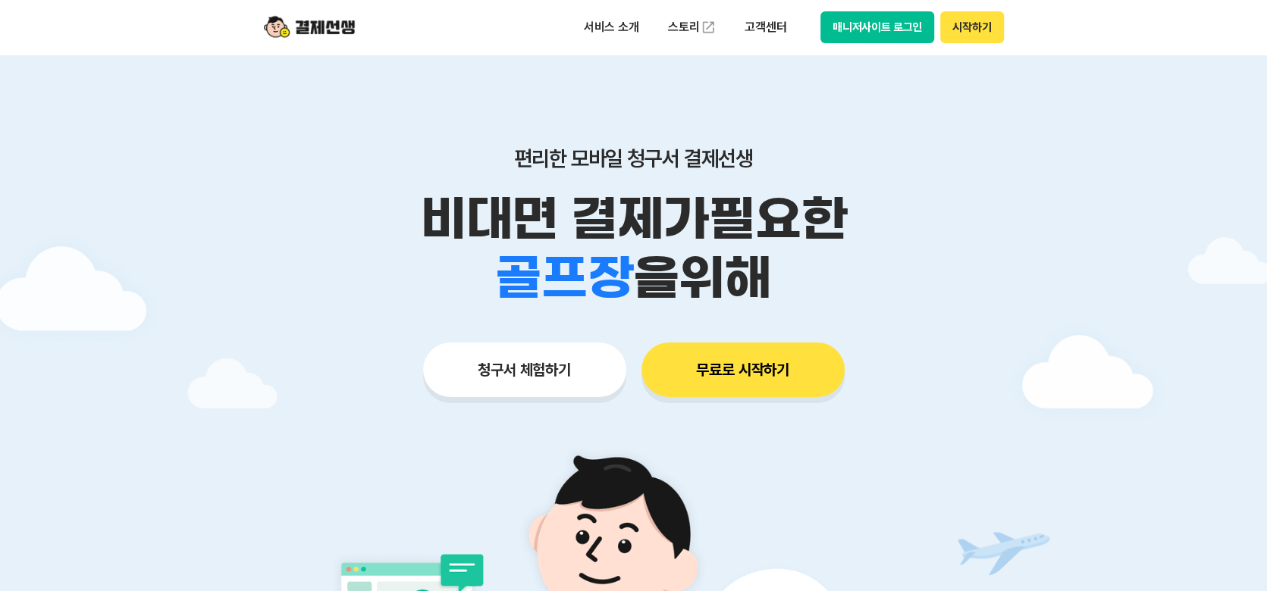
click at [876, 20] on button "매니저사이트 로그인" at bounding box center [877, 27] width 114 height 32
click at [905, 27] on button "매니저사이트 로그인" at bounding box center [877, 27] width 114 height 32
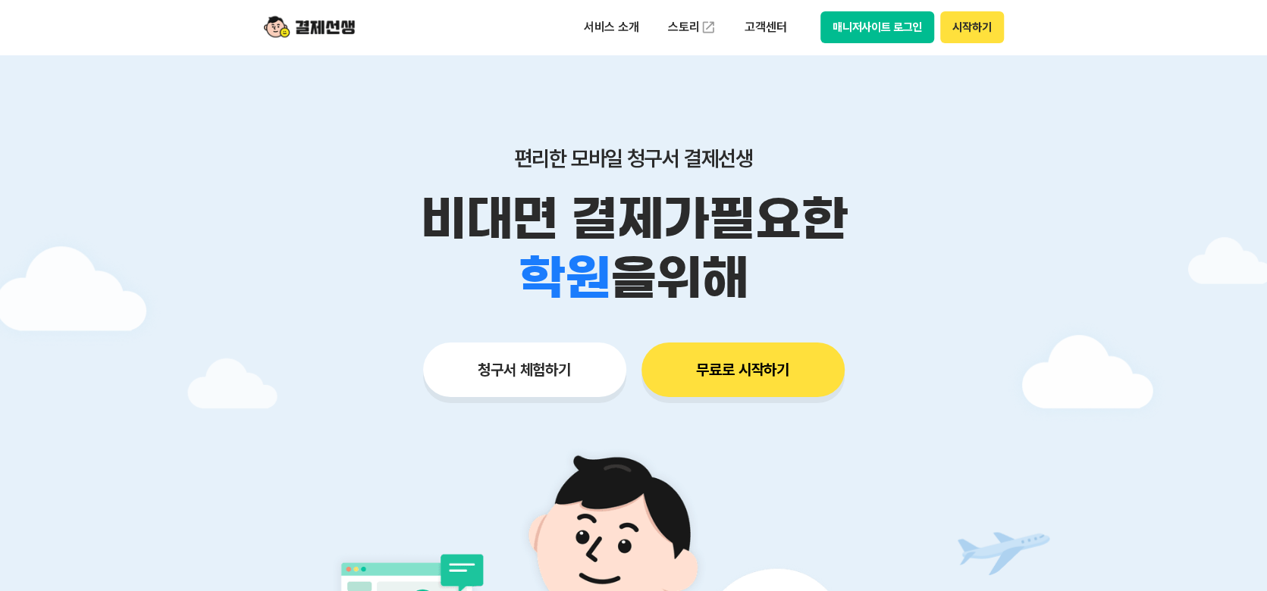
click at [875, 31] on button "매니저사이트 로그인" at bounding box center [877, 27] width 114 height 32
